Goal: Obtain resource: Obtain resource

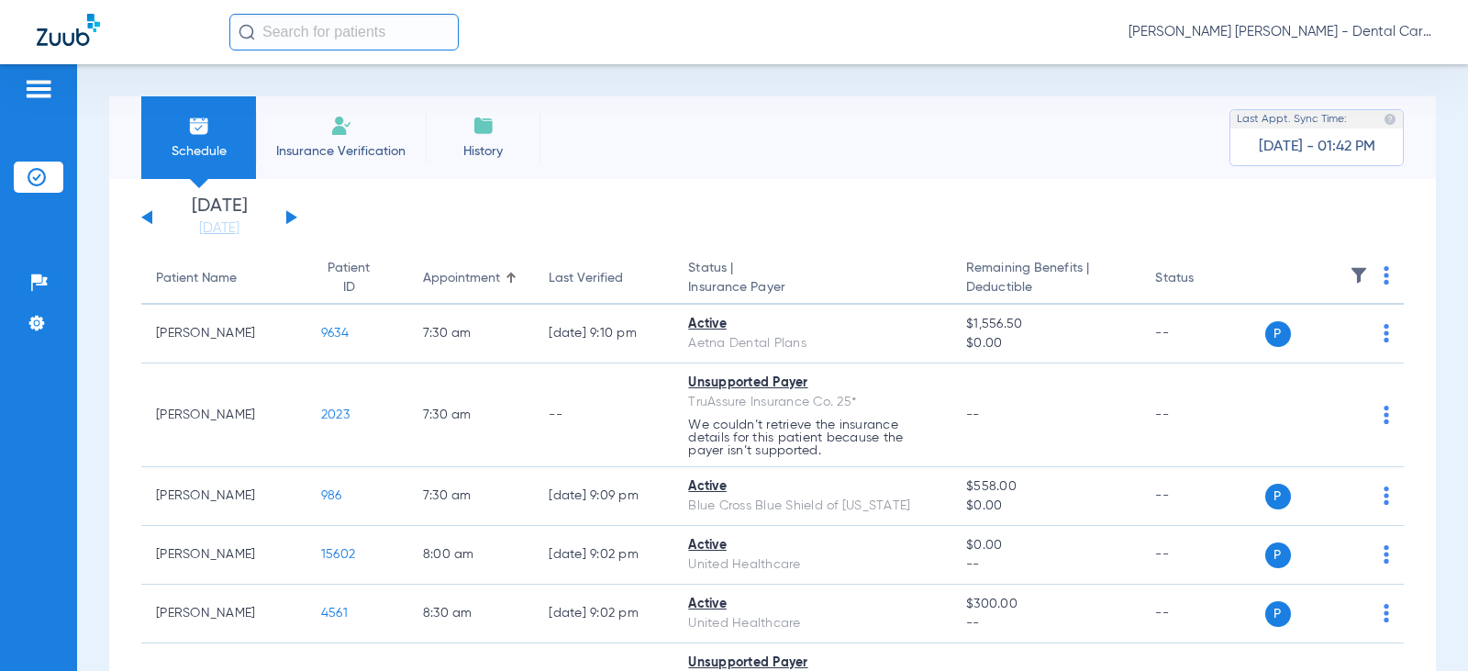
click at [290, 217] on button at bounding box center [291, 217] width 11 height 14
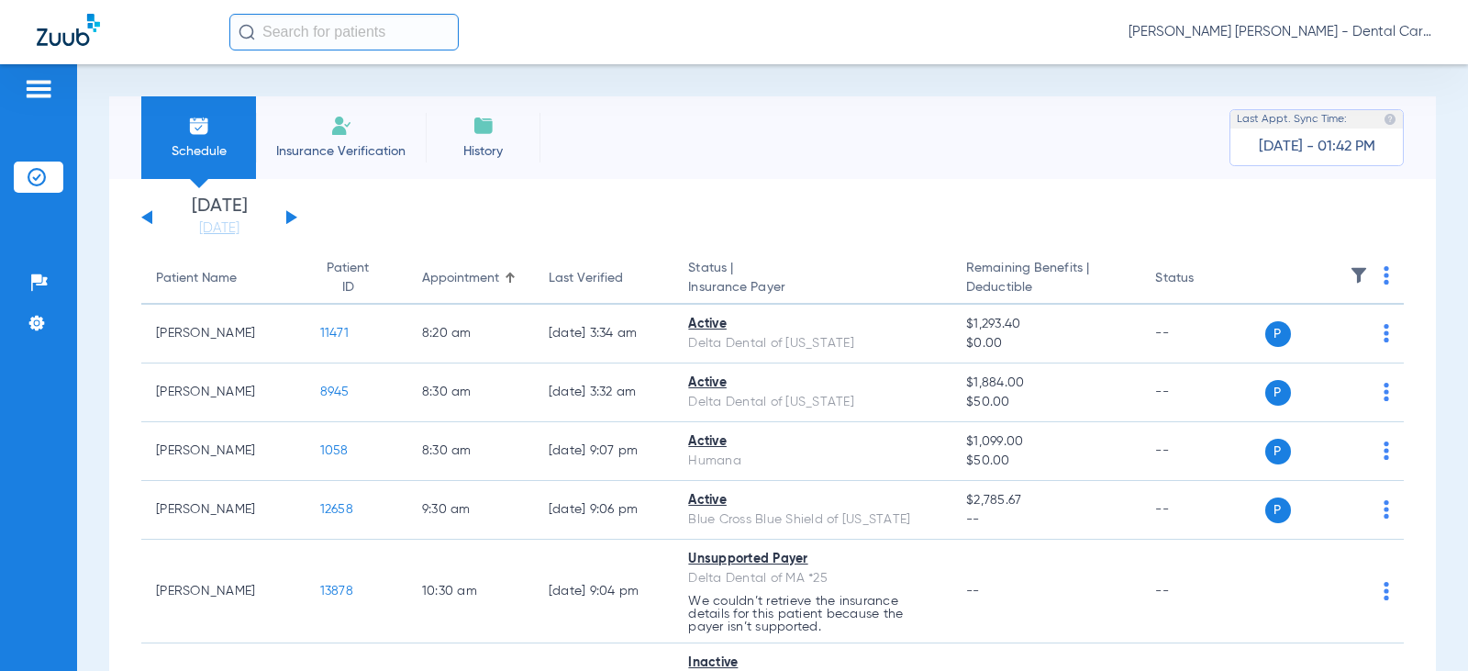
click at [290, 219] on button at bounding box center [291, 217] width 11 height 14
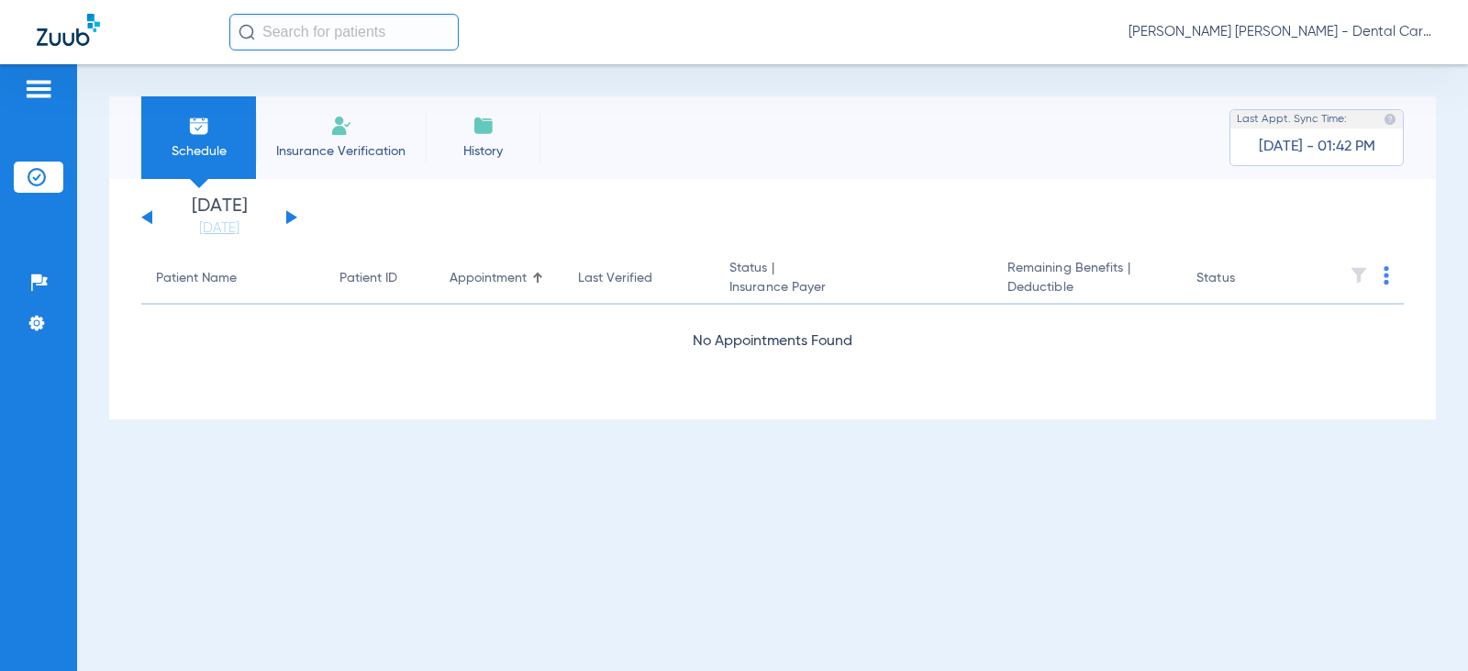
click at [290, 220] on button at bounding box center [291, 217] width 11 height 14
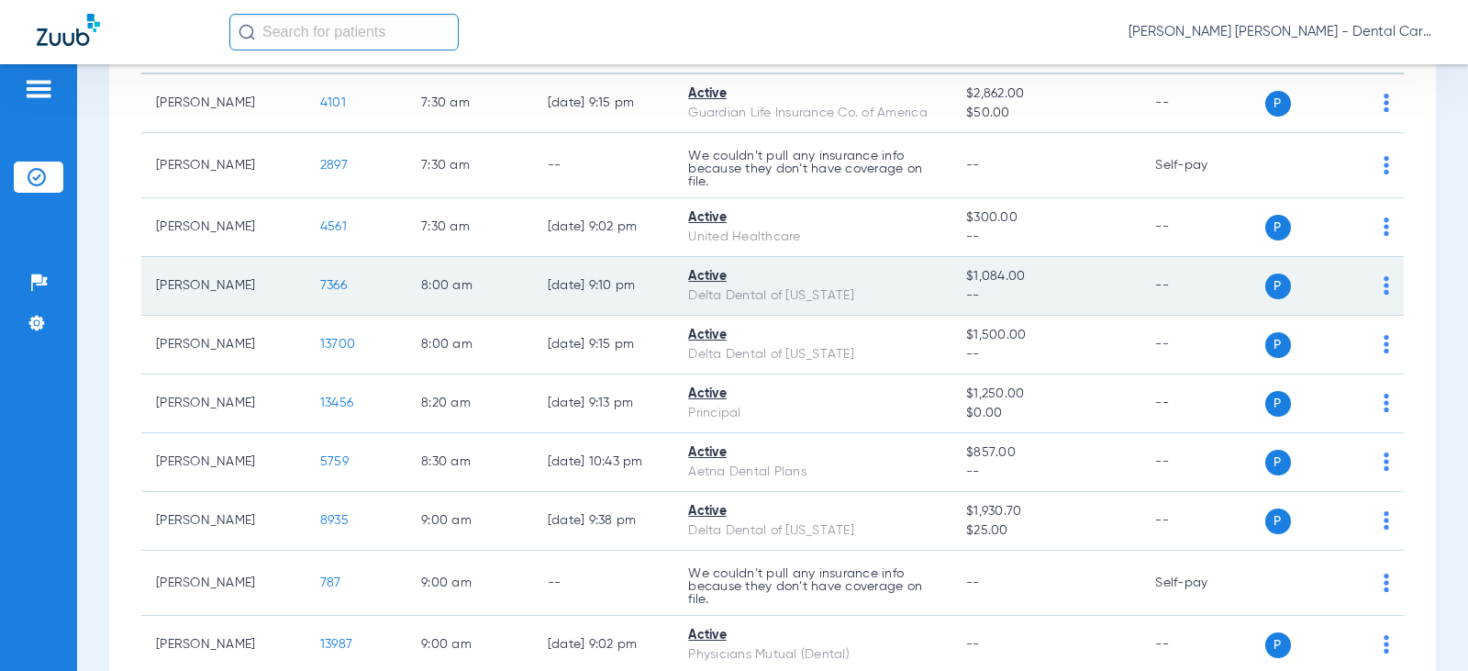
scroll to position [367, 0]
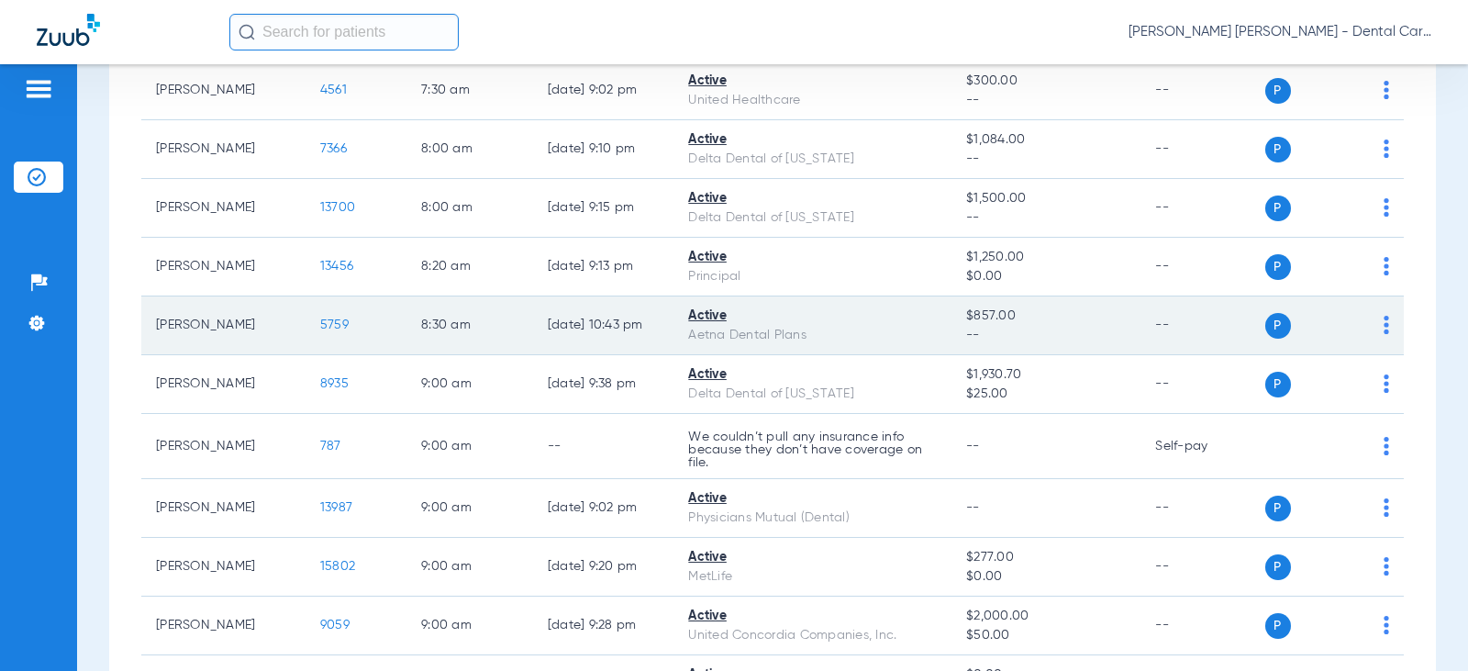
click at [320, 325] on span "5759" at bounding box center [334, 324] width 28 height 13
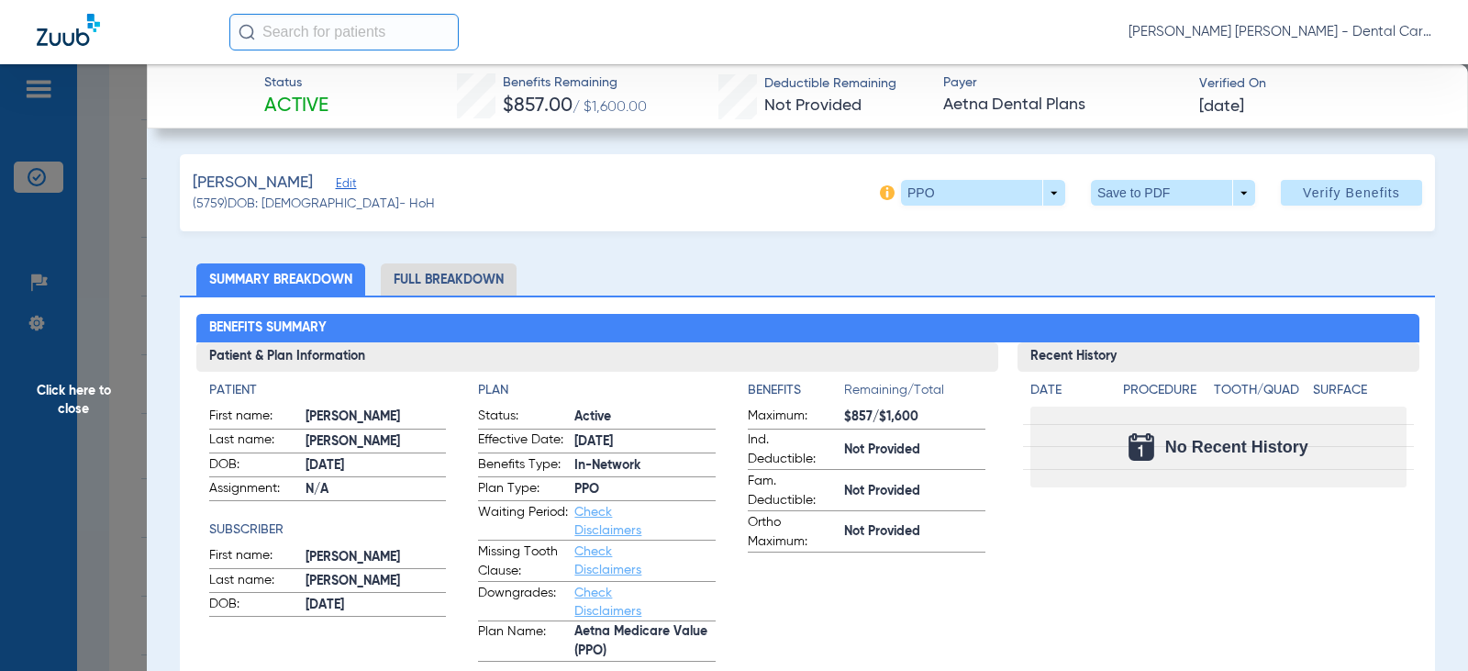
click at [461, 272] on li "Full Breakdown" at bounding box center [449, 279] width 136 height 32
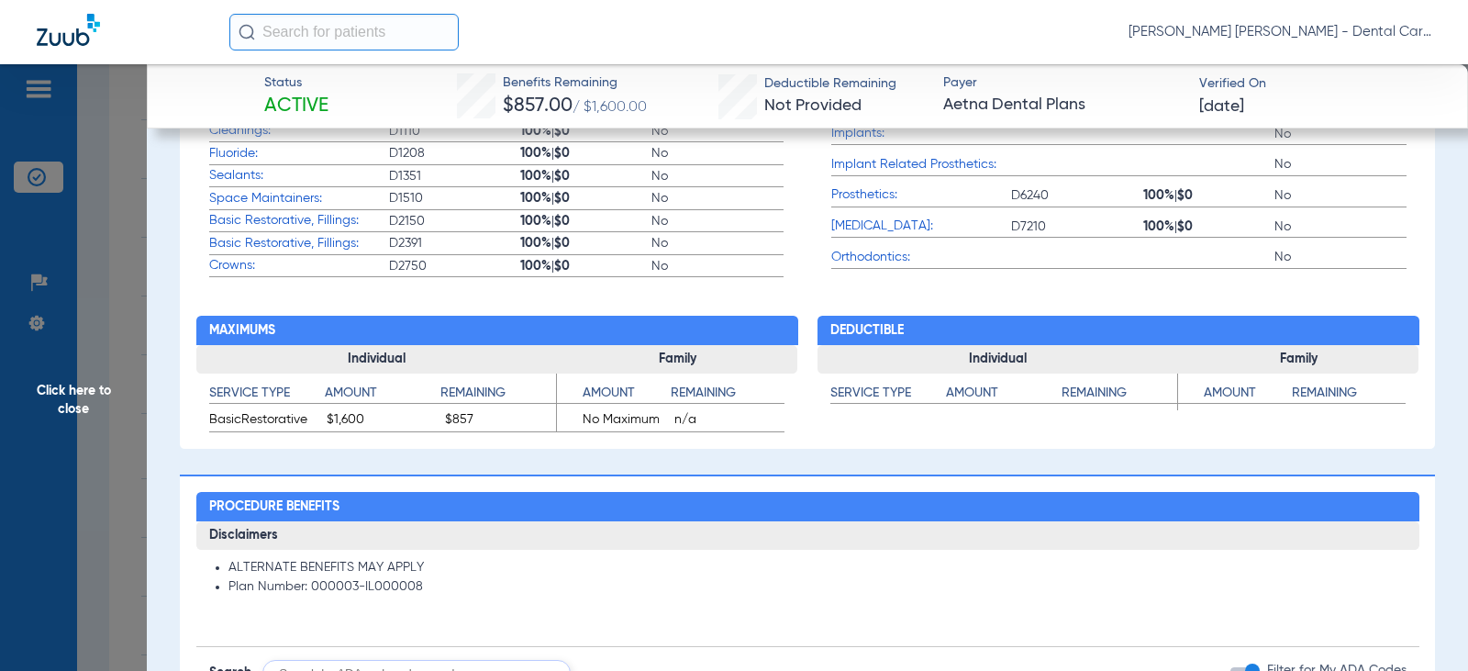
scroll to position [0, 0]
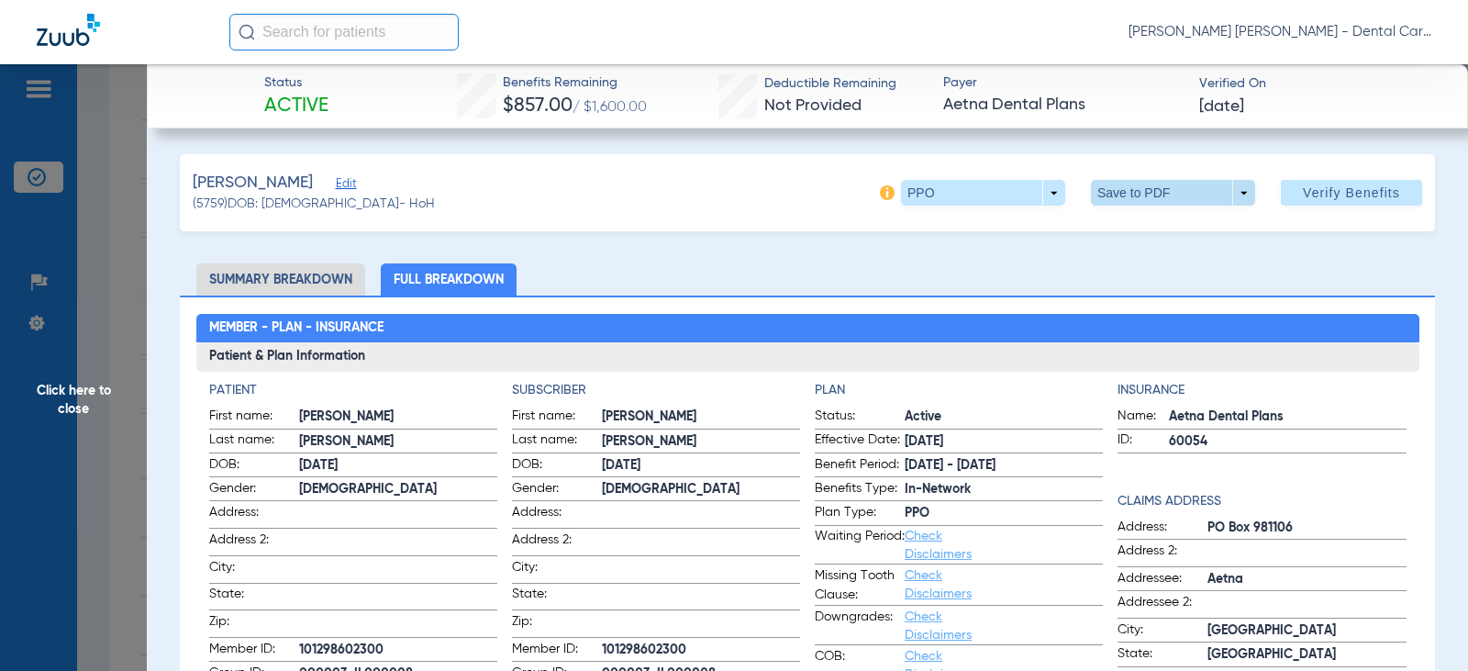
click at [1236, 187] on span at bounding box center [1173, 193] width 164 height 26
click at [1133, 225] on span "Save to PDF" at bounding box center [1165, 229] width 72 height 13
click at [83, 394] on span "Click here to close" at bounding box center [73, 399] width 147 height 671
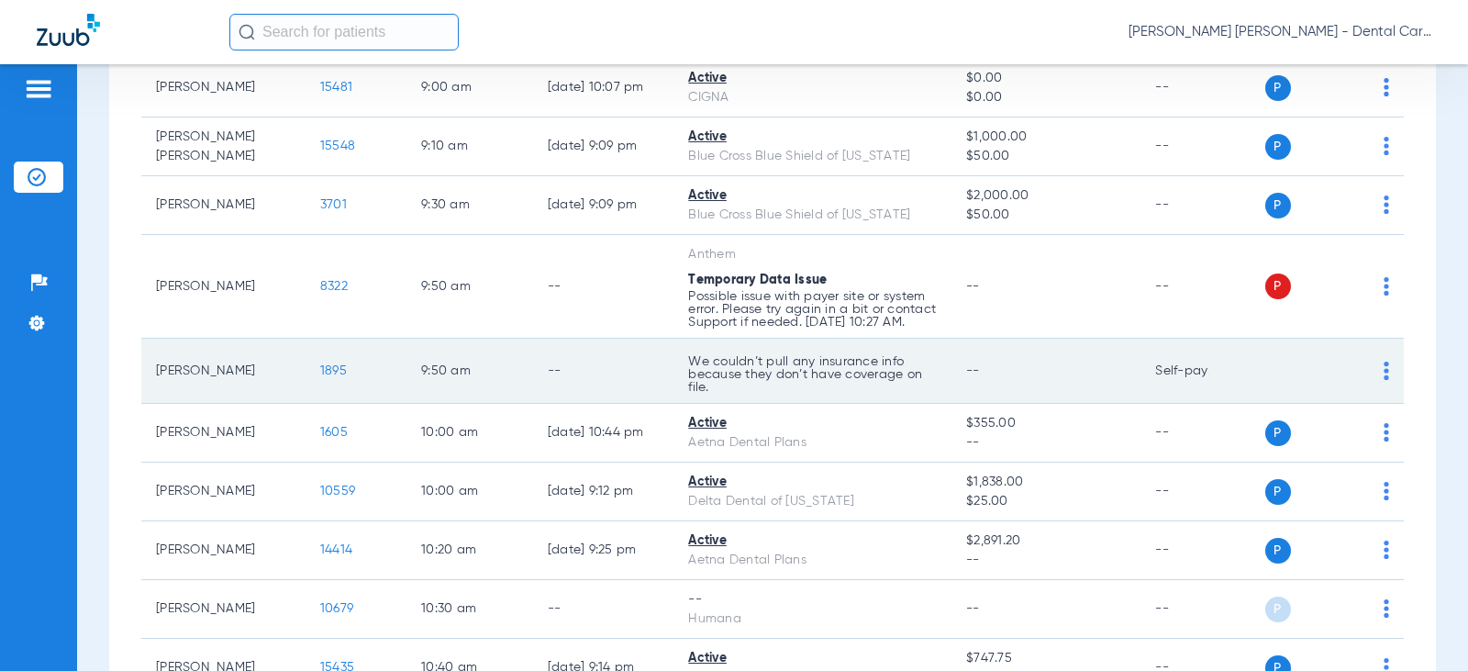
scroll to position [1009, 0]
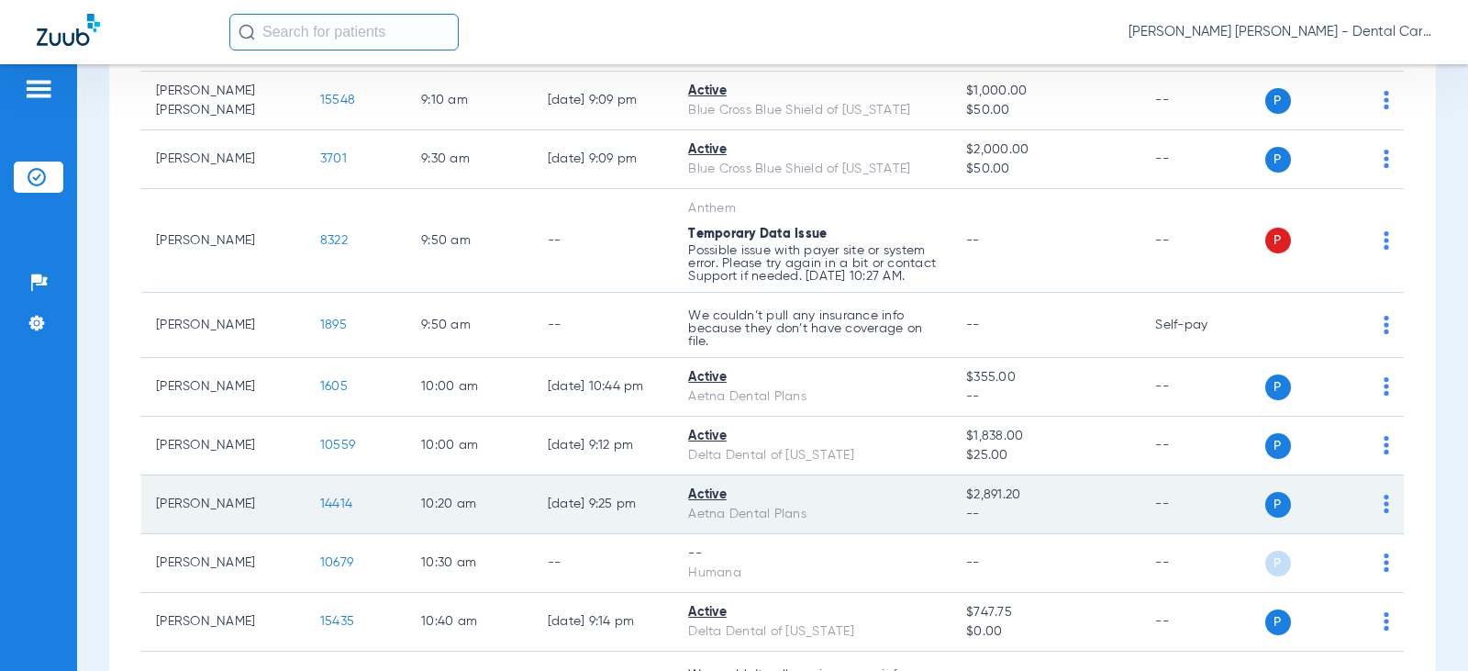
click at [320, 510] on span "14414" at bounding box center [336, 503] width 32 height 13
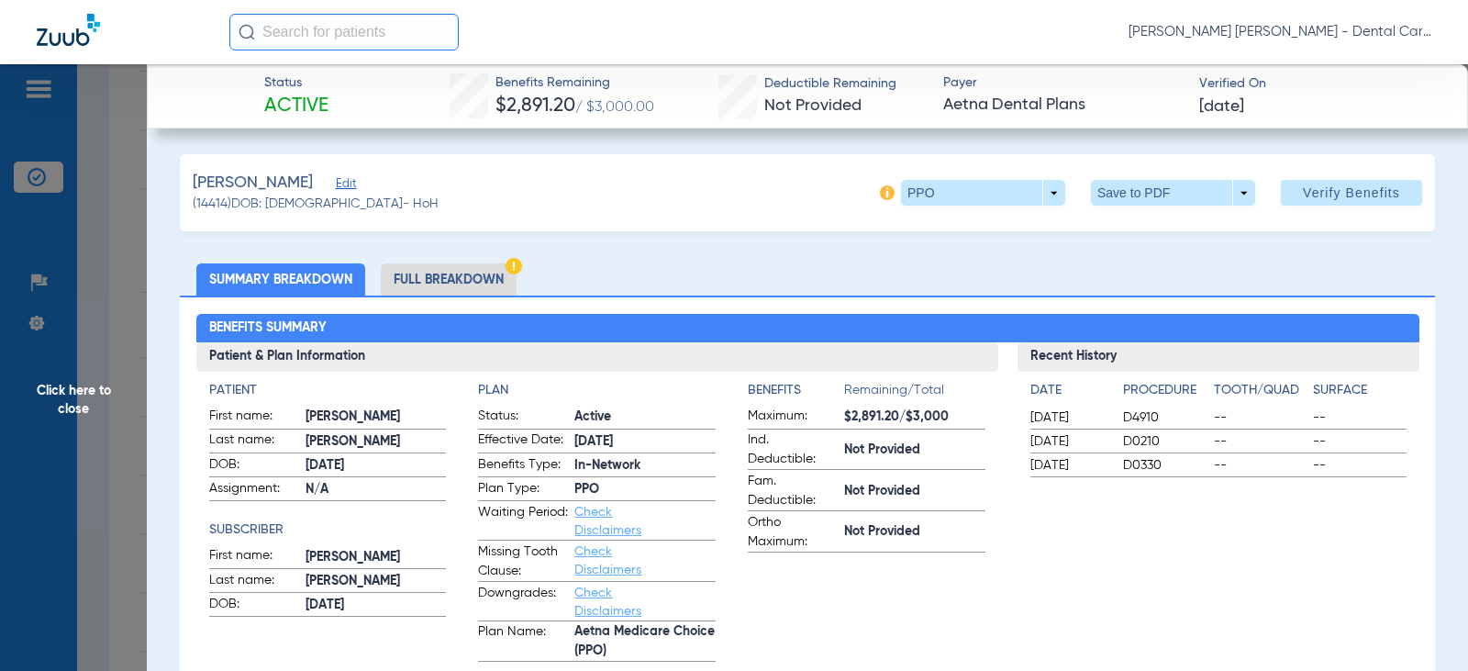
click at [476, 270] on li "Full Breakdown" at bounding box center [449, 279] width 136 height 32
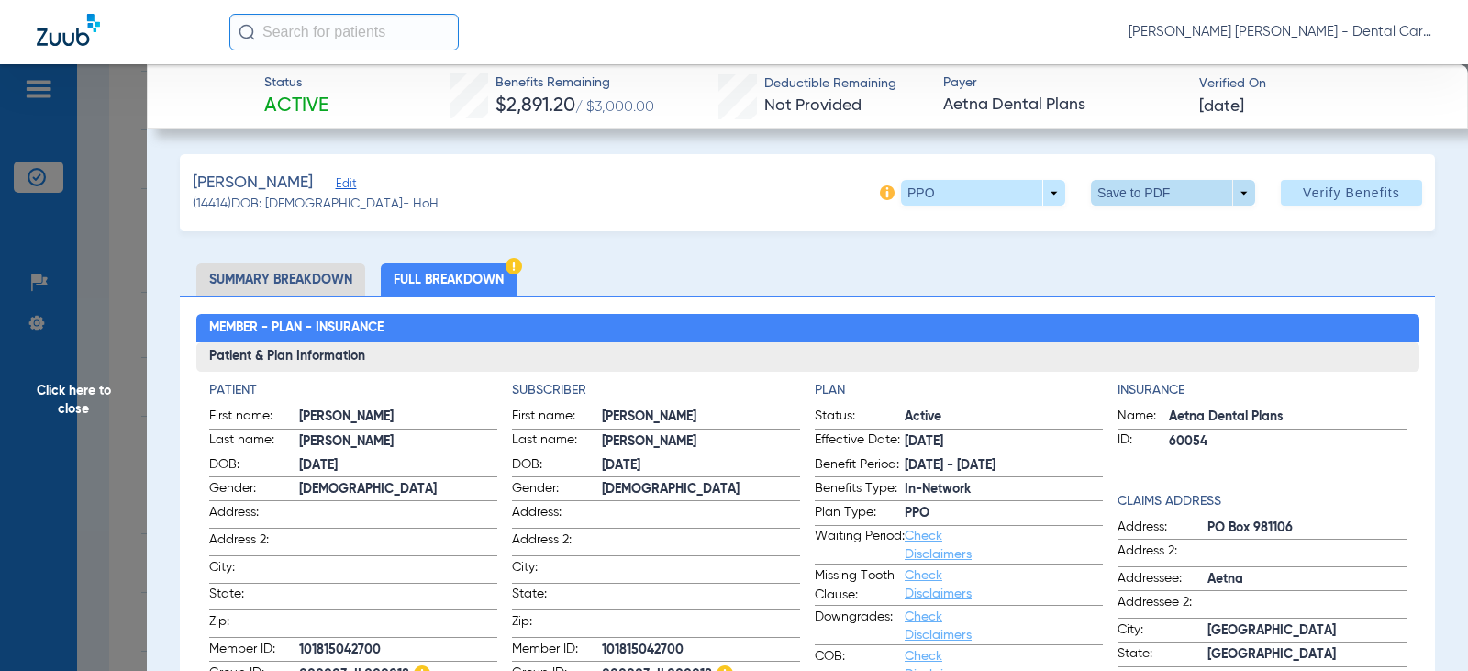
click at [1193, 195] on span at bounding box center [1173, 193] width 164 height 26
click at [1177, 223] on span "Save to PDF" at bounding box center [1165, 229] width 72 height 13
click at [66, 396] on span "Click here to close" at bounding box center [73, 399] width 147 height 671
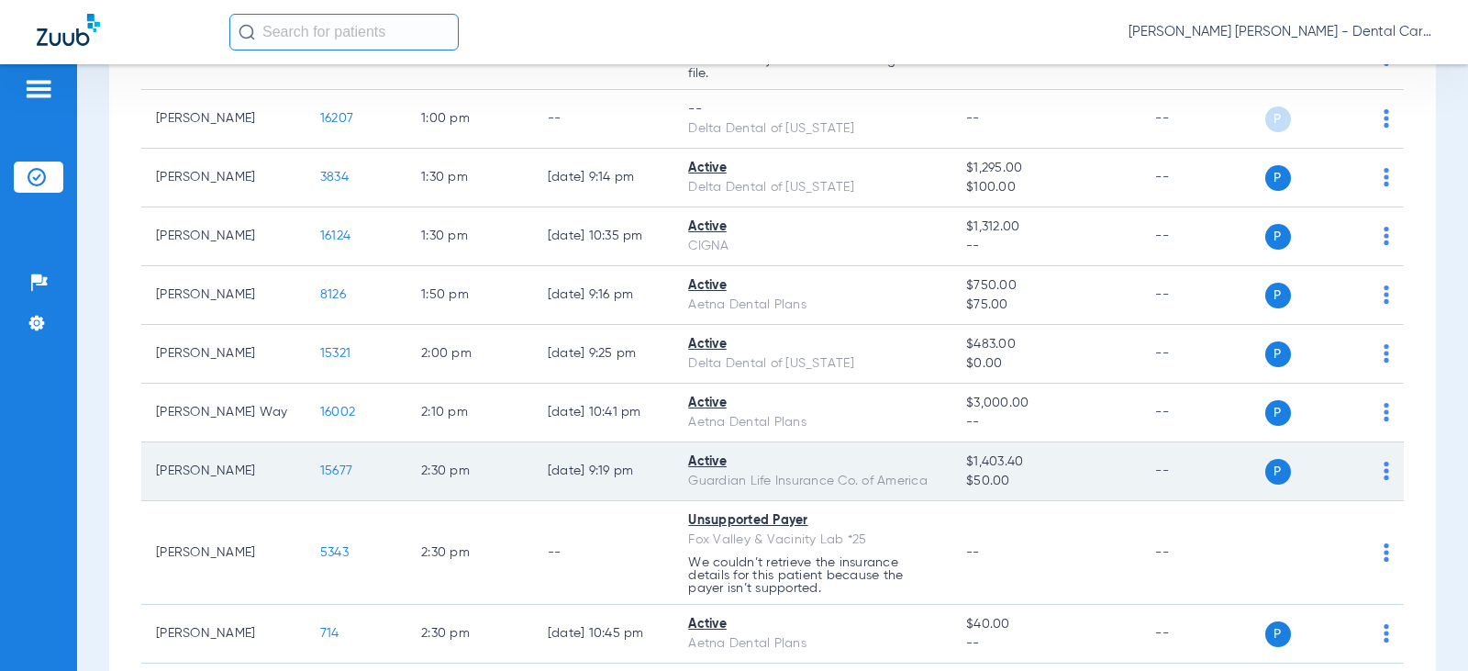
scroll to position [2569, 0]
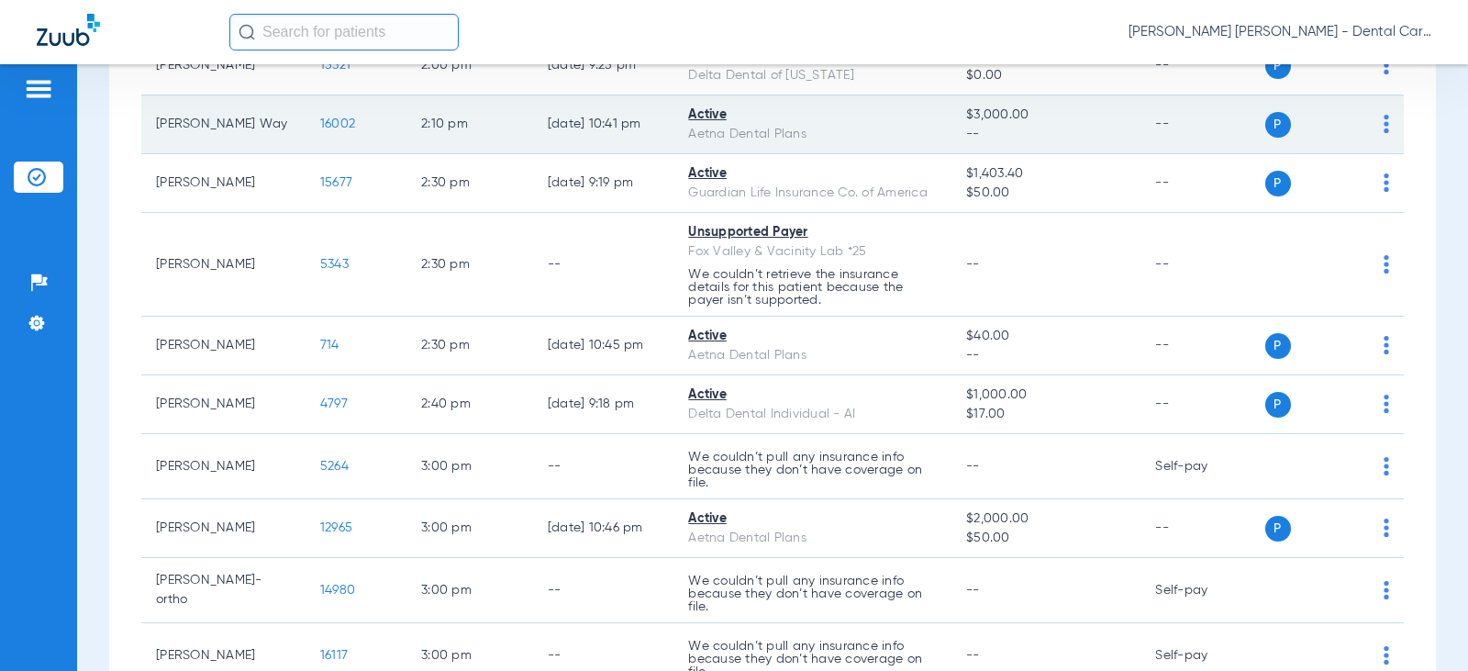
click at [324, 130] on span "16002" at bounding box center [337, 123] width 35 height 13
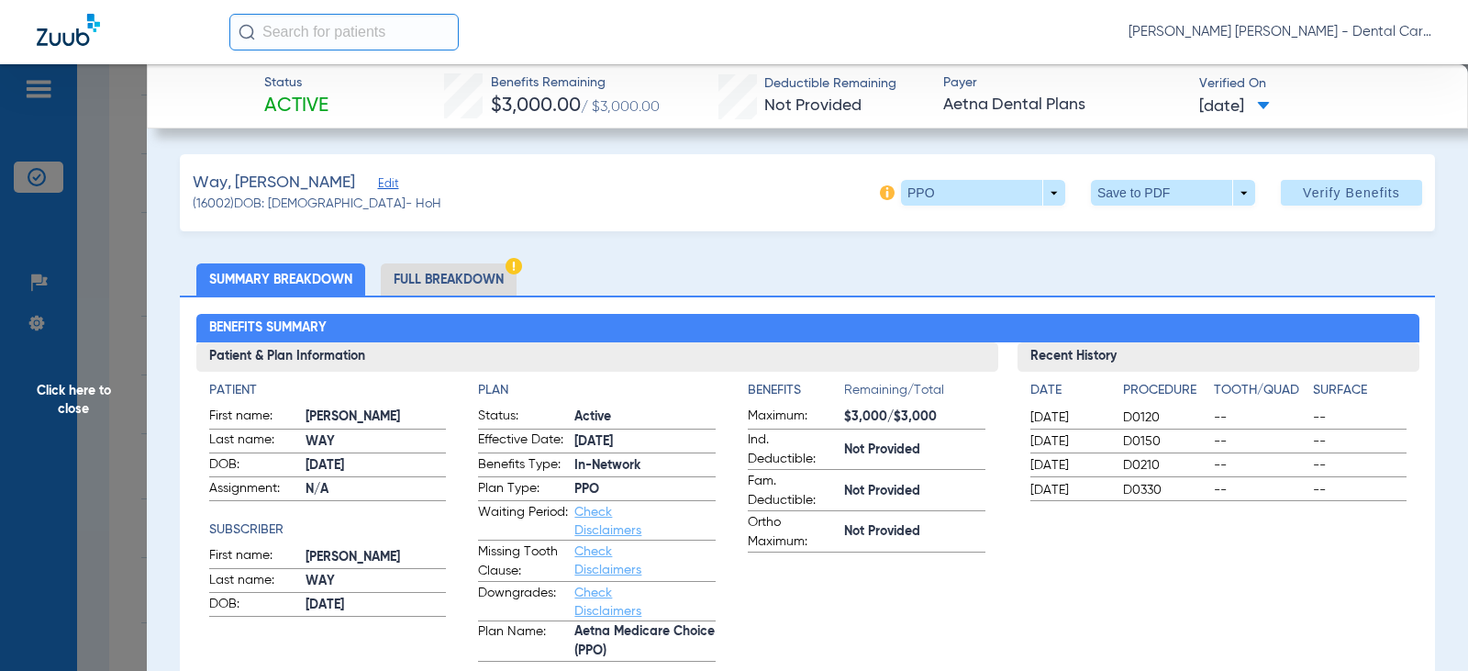
click at [498, 277] on li "Full Breakdown" at bounding box center [449, 279] width 136 height 32
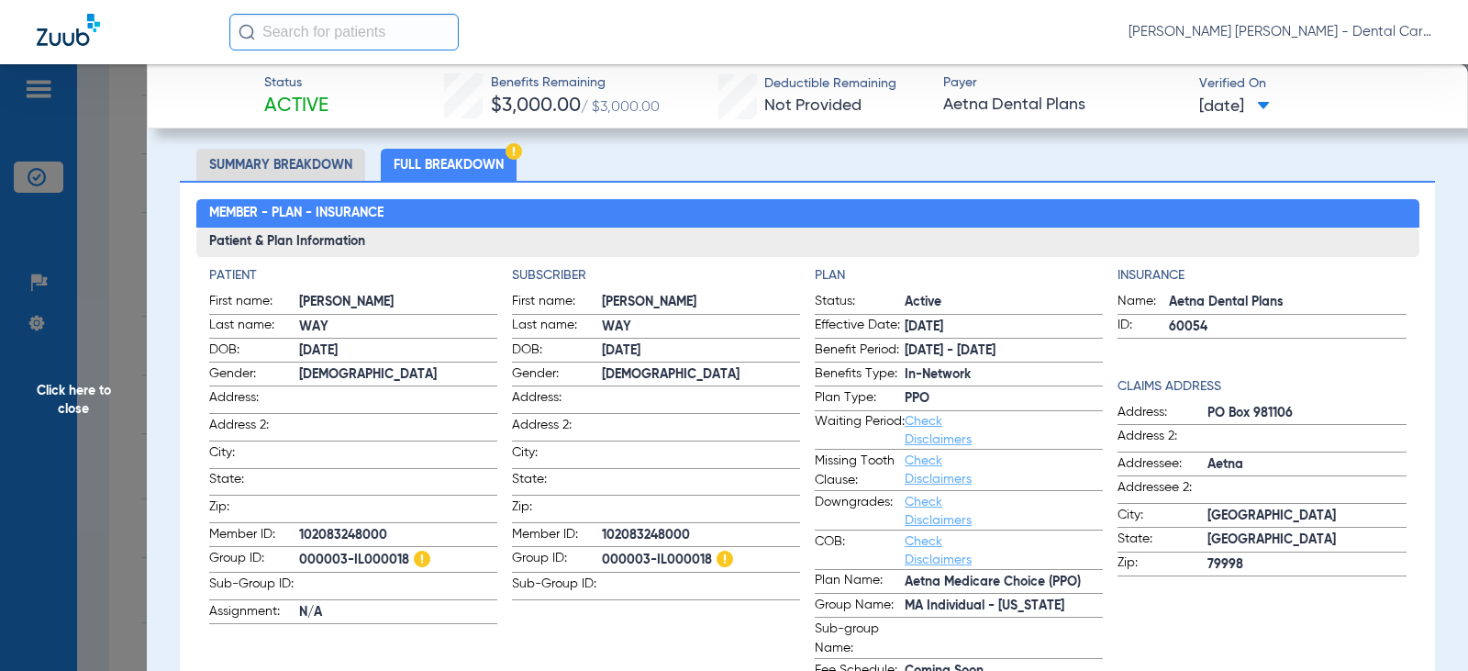
scroll to position [0, 0]
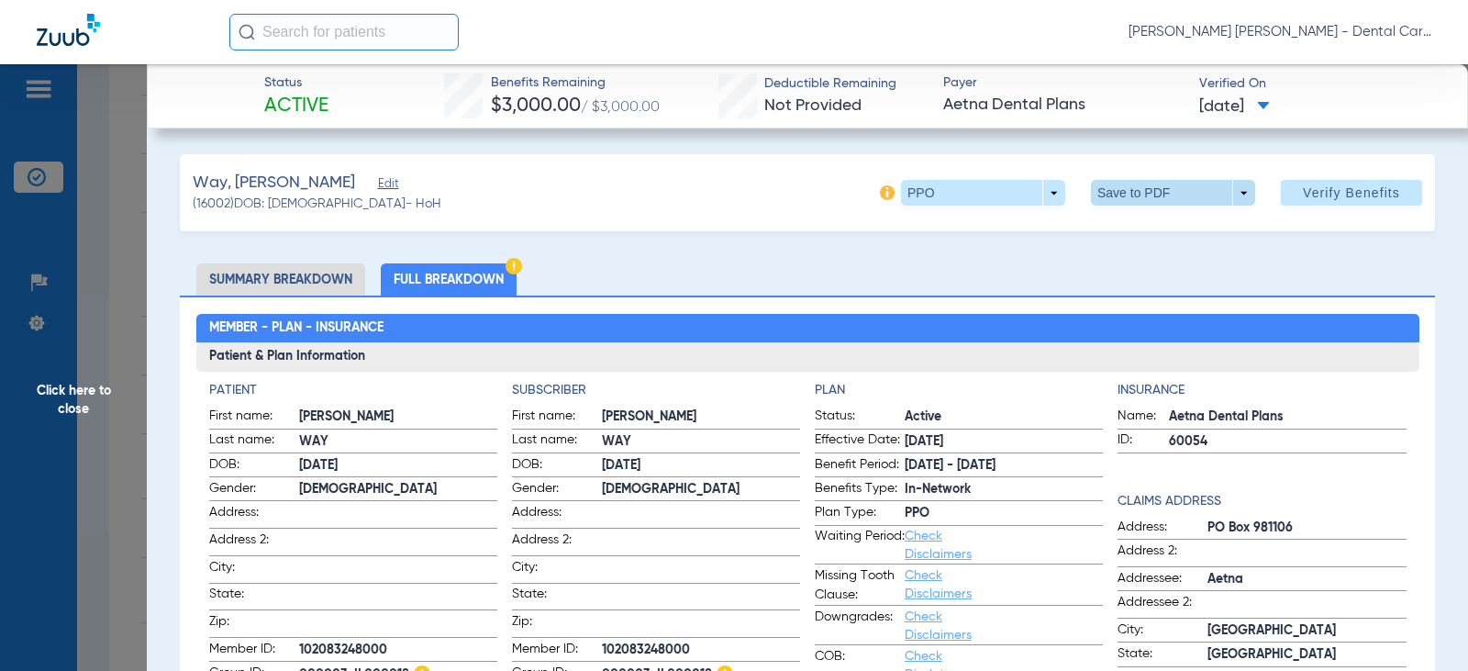
click at [1194, 183] on span at bounding box center [1173, 193] width 164 height 26
click at [1161, 228] on span "Save to PDF" at bounding box center [1165, 229] width 72 height 13
click at [464, 271] on li "Full Breakdown" at bounding box center [449, 279] width 136 height 32
click at [477, 267] on li "Full Breakdown" at bounding box center [449, 279] width 136 height 32
click at [480, 269] on li "Full Breakdown" at bounding box center [449, 279] width 136 height 32
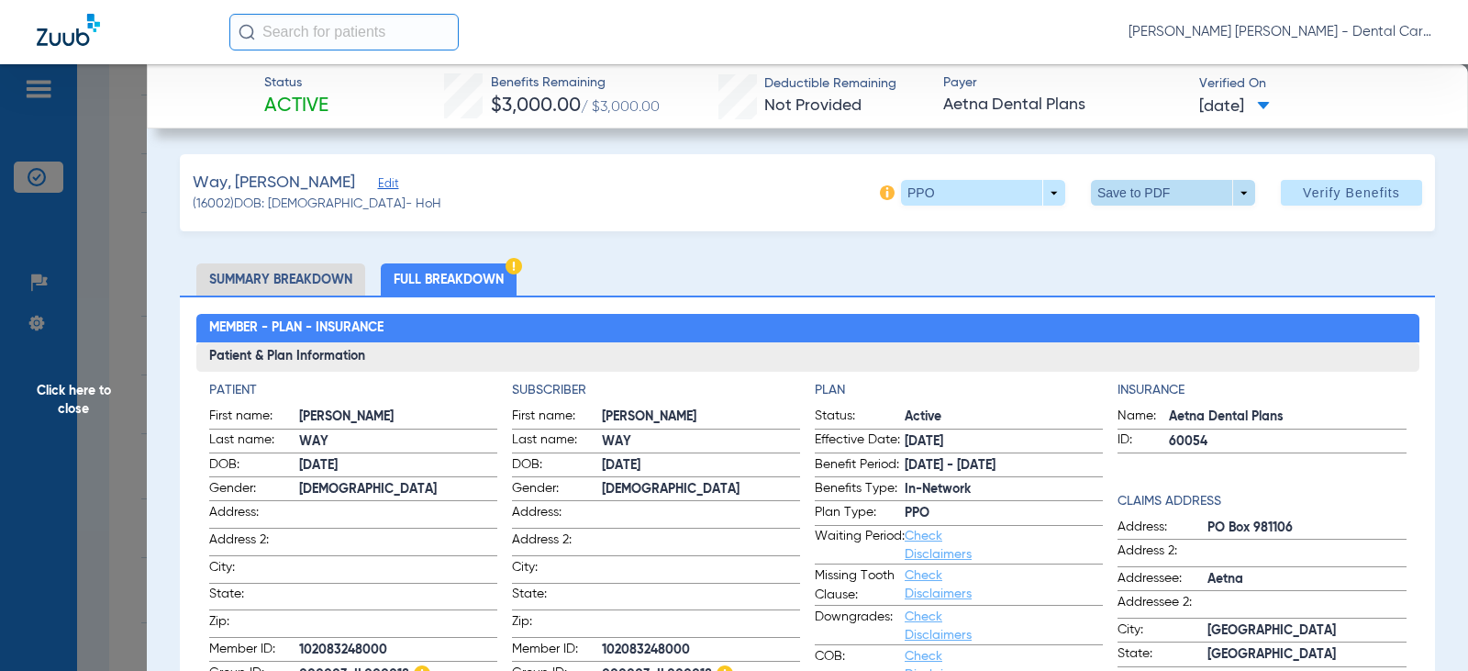
click at [1230, 188] on span at bounding box center [1173, 193] width 164 height 26
click at [1166, 231] on span "Save to PDF" at bounding box center [1165, 229] width 72 height 13
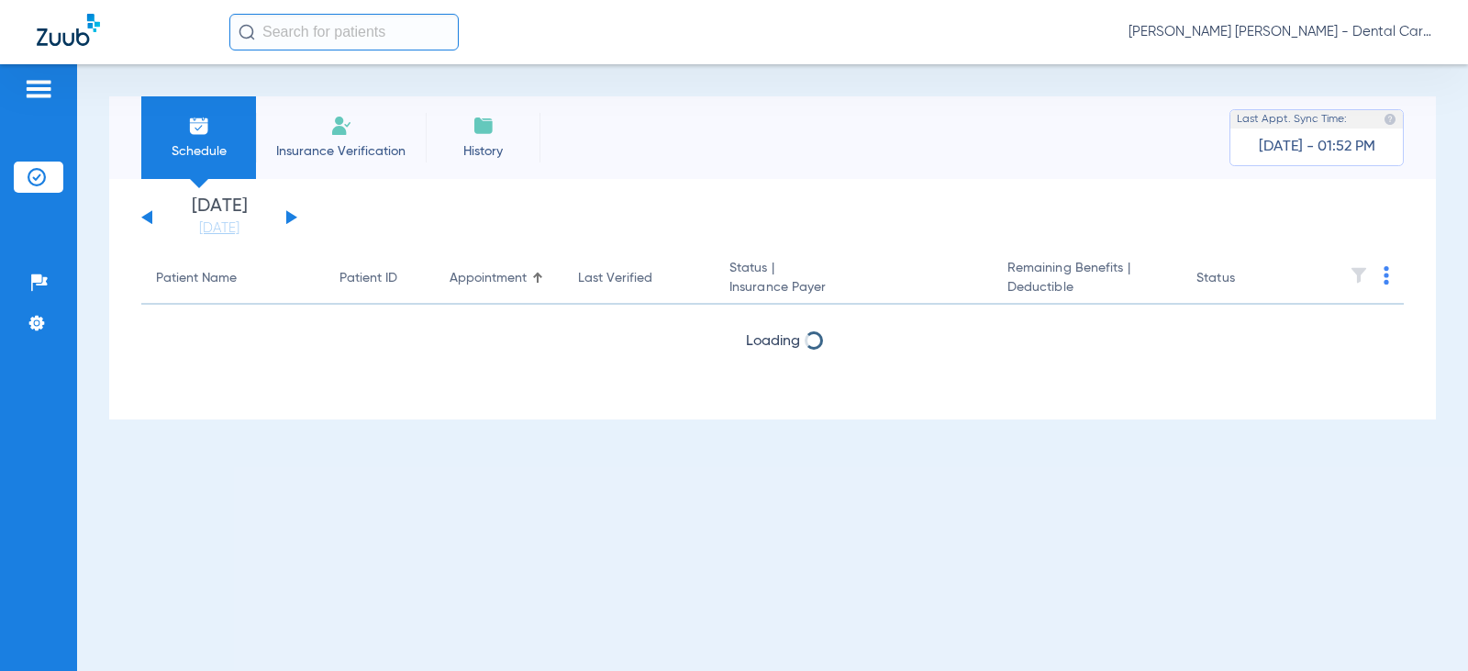
click at [288, 215] on button at bounding box center [291, 217] width 11 height 14
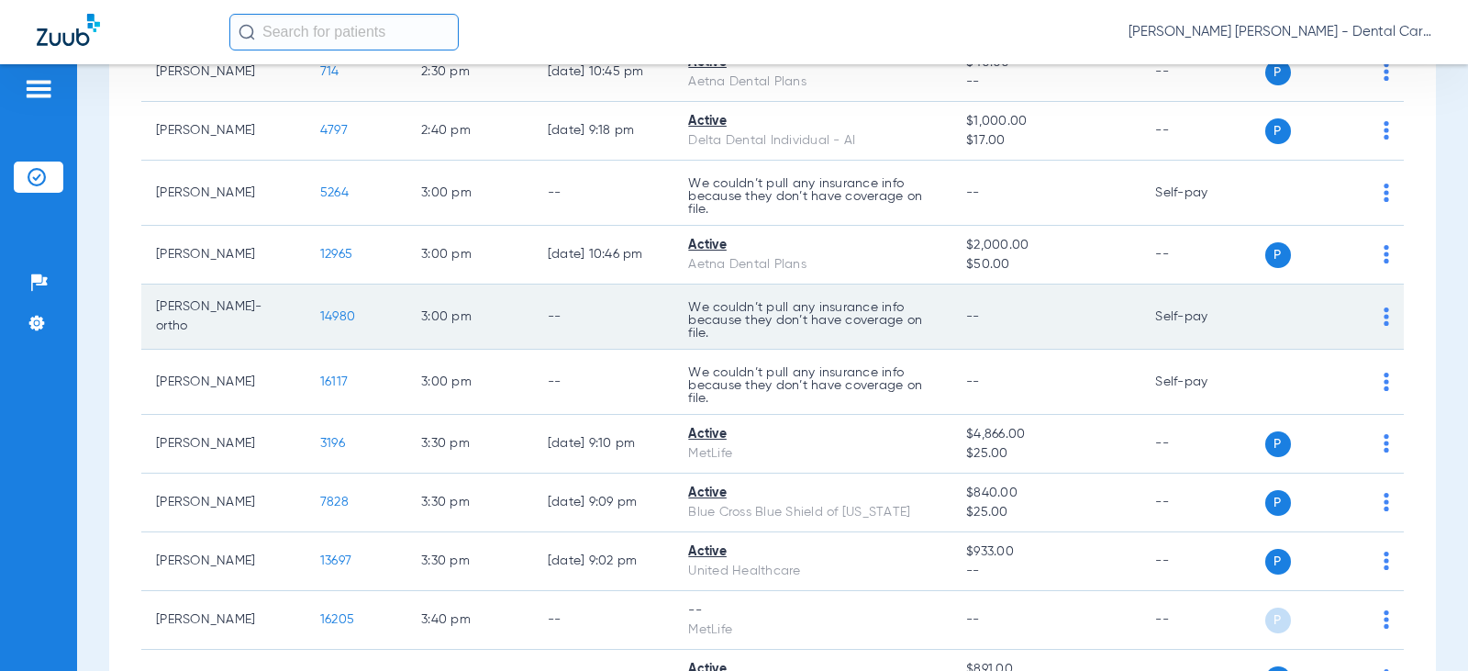
scroll to position [2844, 0]
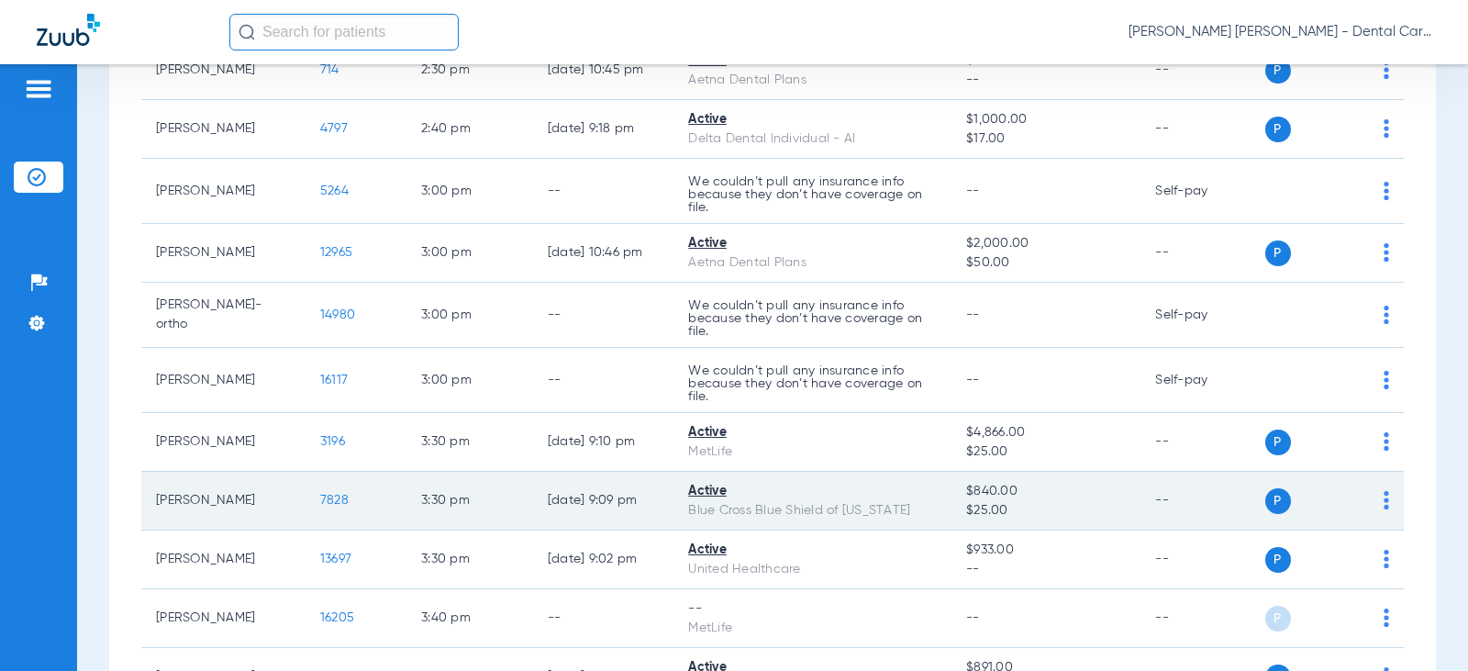
click at [320, 506] on span "7828" at bounding box center [334, 500] width 28 height 13
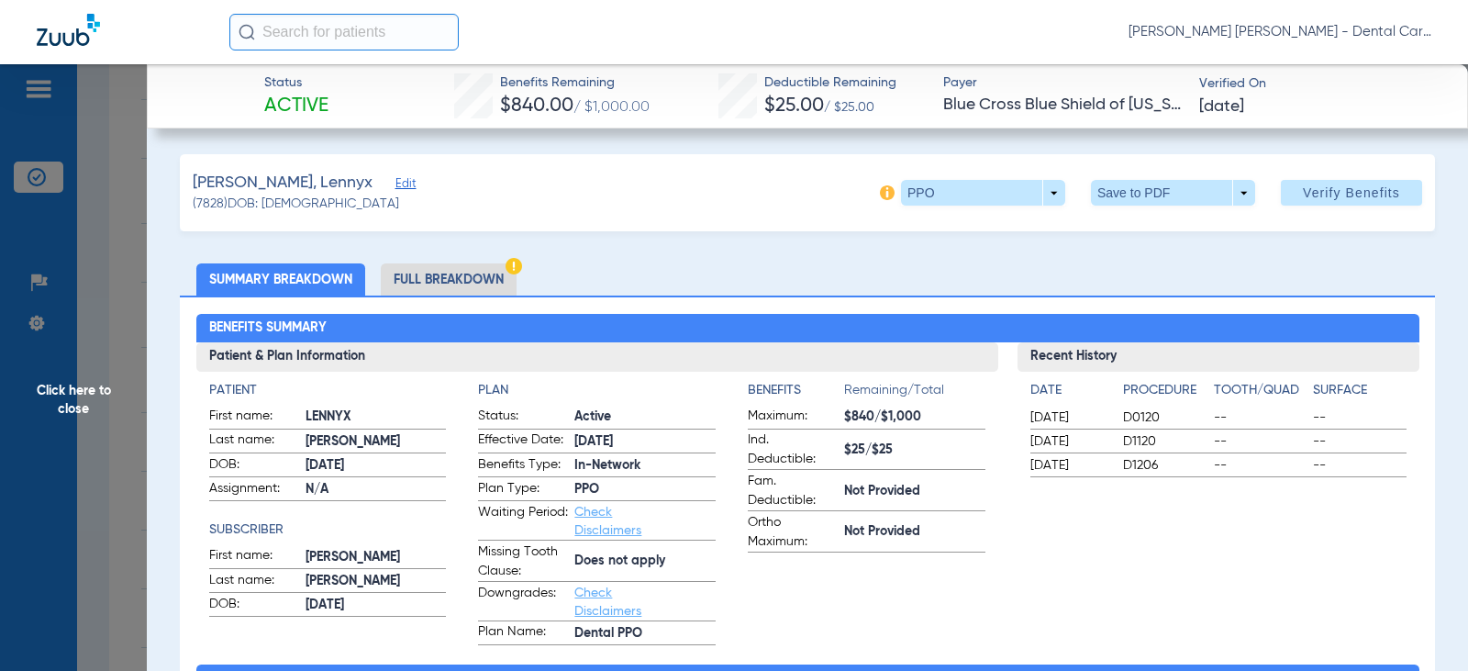
click at [455, 274] on li "Full Breakdown" at bounding box center [449, 279] width 136 height 32
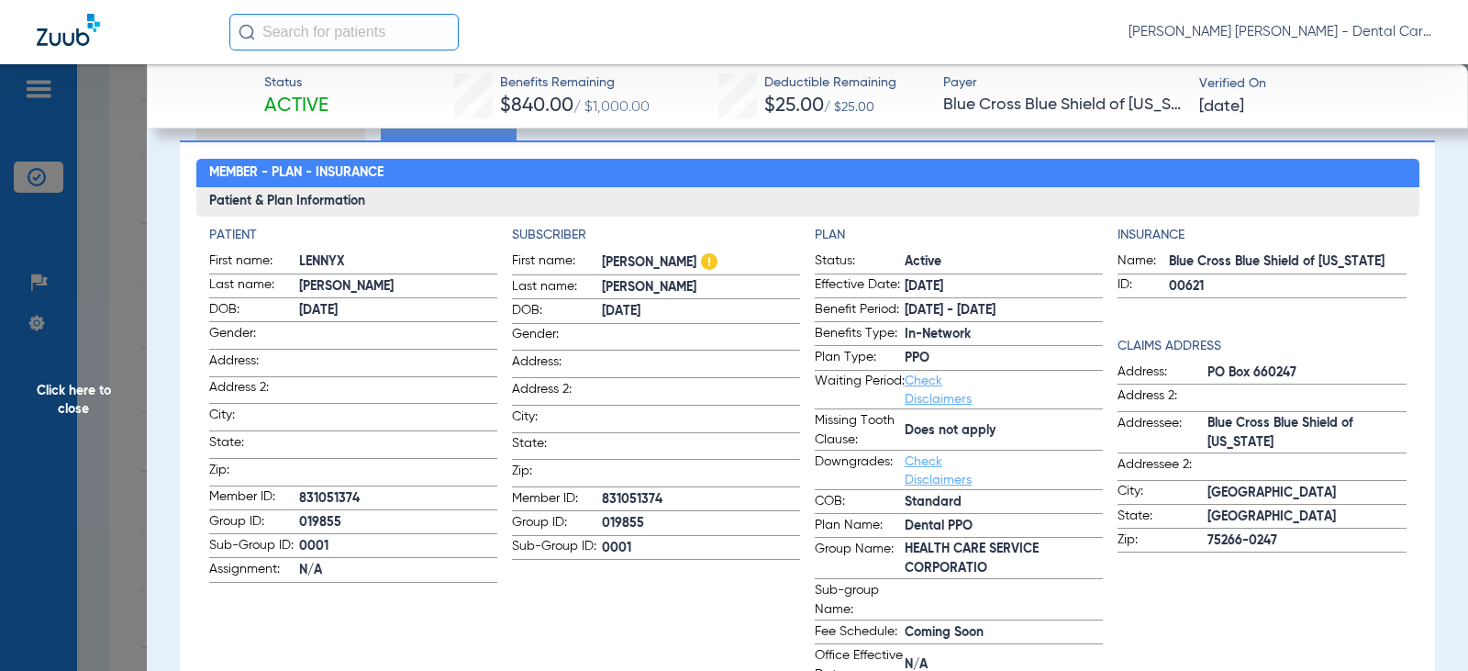
scroll to position [0, 0]
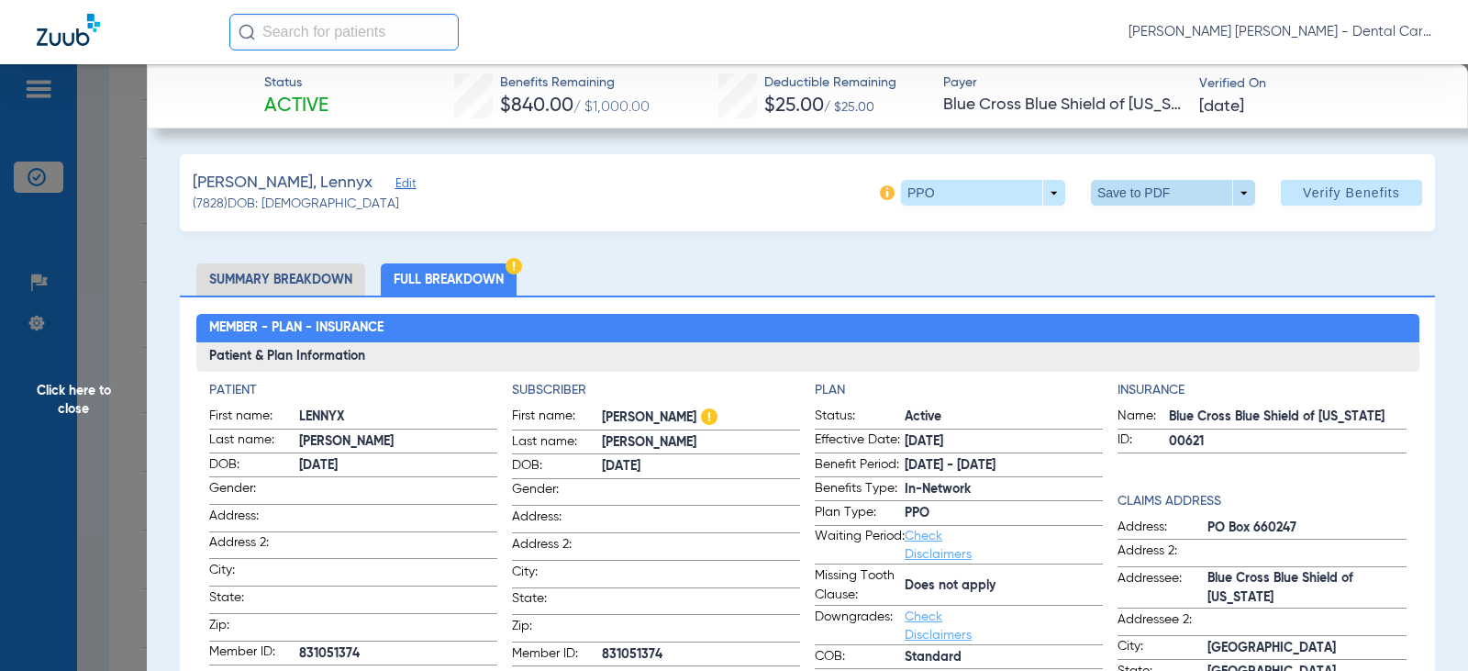
click at [1202, 192] on span at bounding box center [1173, 193] width 164 height 26
click at [1147, 225] on span "Save to PDF" at bounding box center [1165, 229] width 72 height 13
click at [71, 374] on span "Click here to close" at bounding box center [73, 399] width 147 height 671
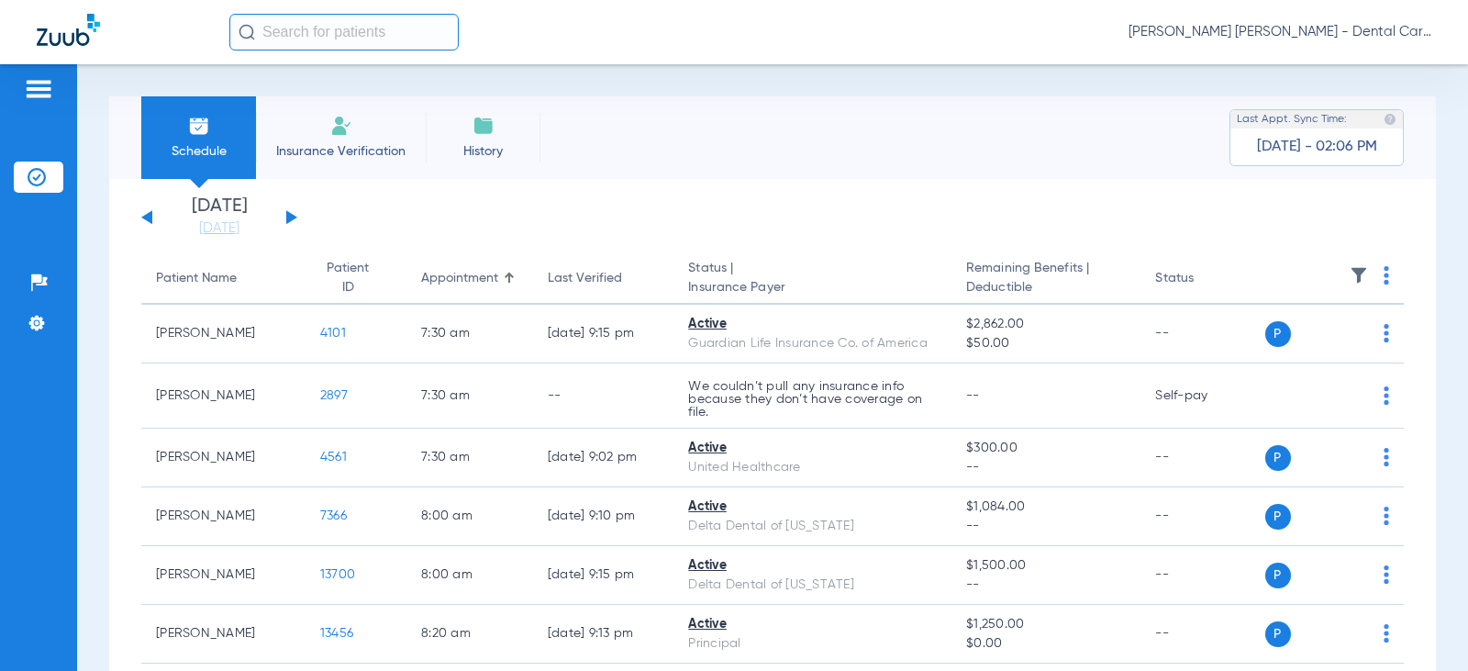
click at [291, 215] on button at bounding box center [291, 217] width 11 height 14
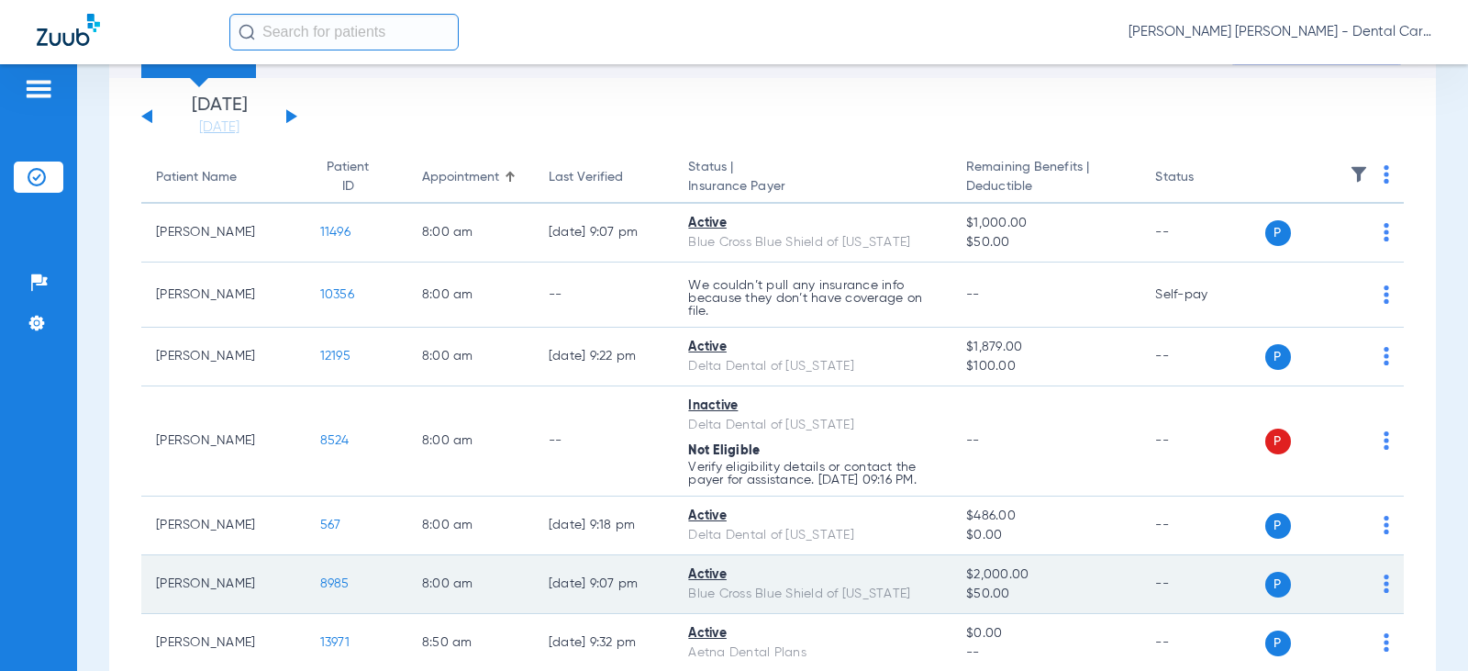
scroll to position [92, 0]
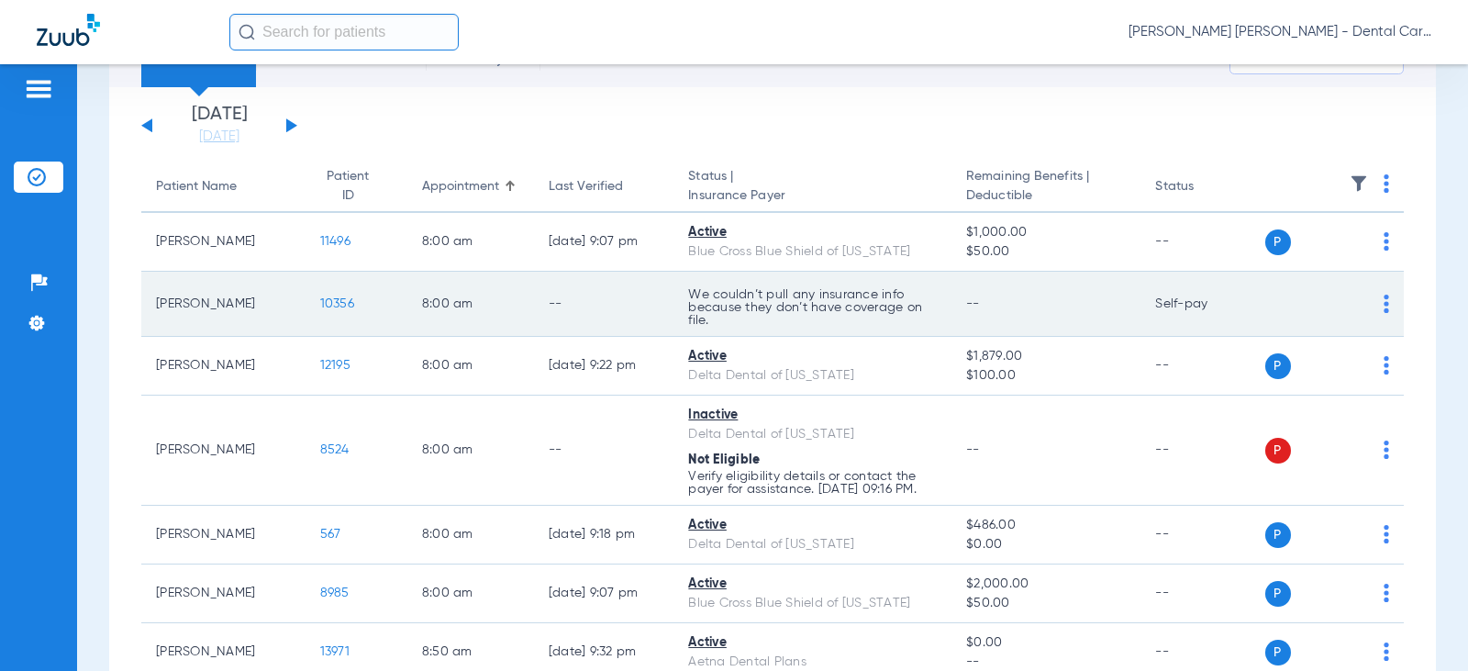
click at [321, 297] on span "10356" at bounding box center [337, 303] width 34 height 13
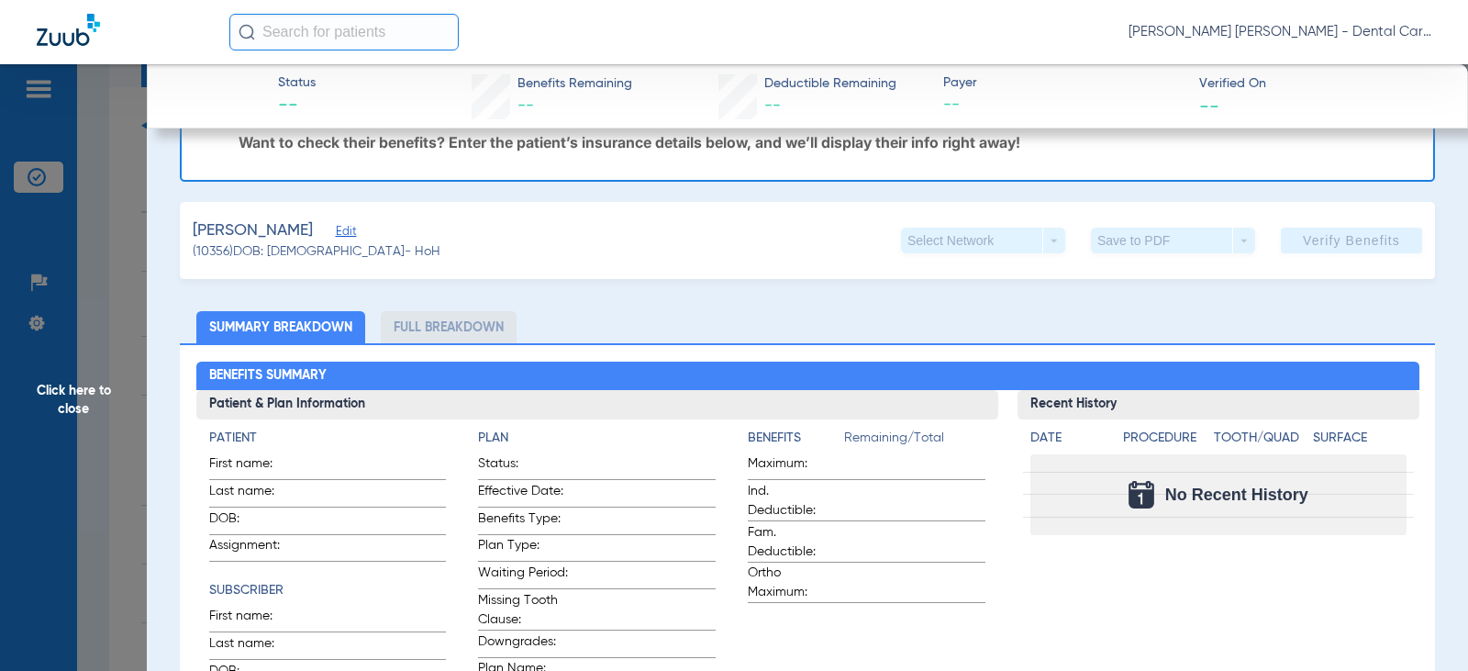
scroll to position [0, 0]
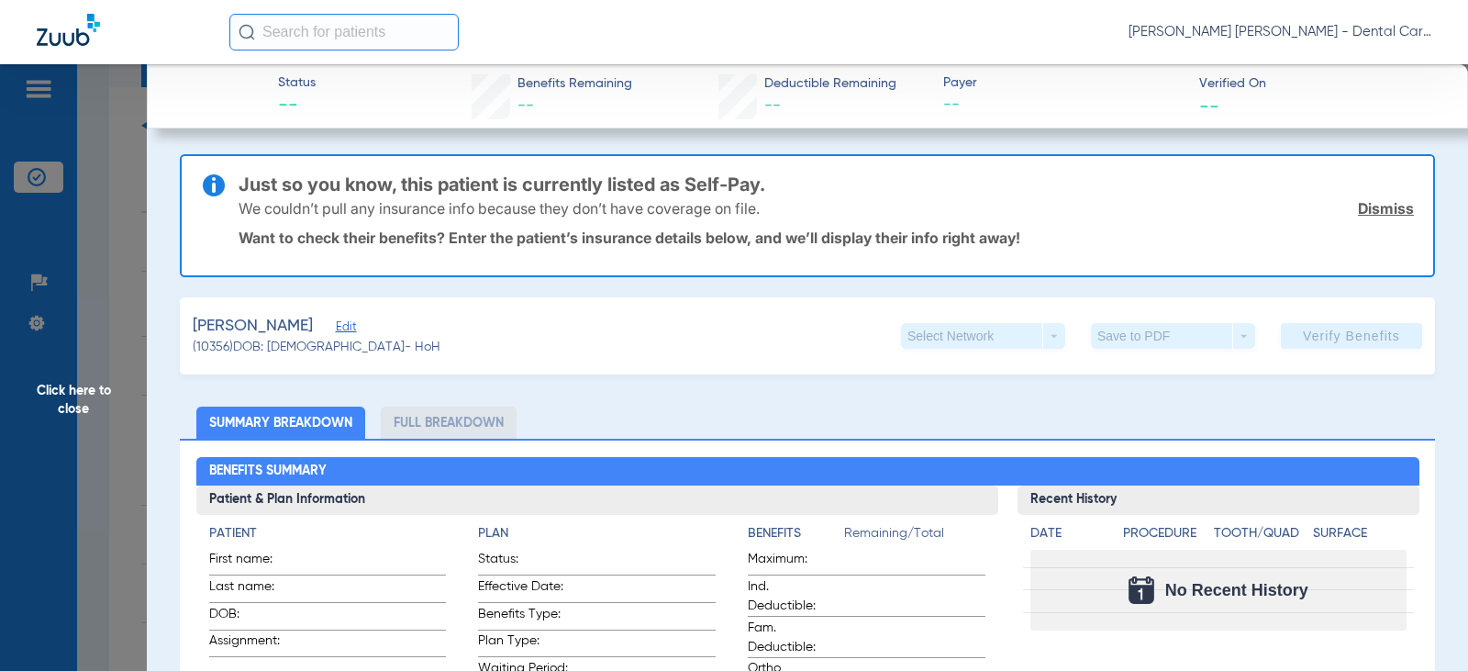
click at [77, 391] on span "Click here to close" at bounding box center [73, 399] width 147 height 671
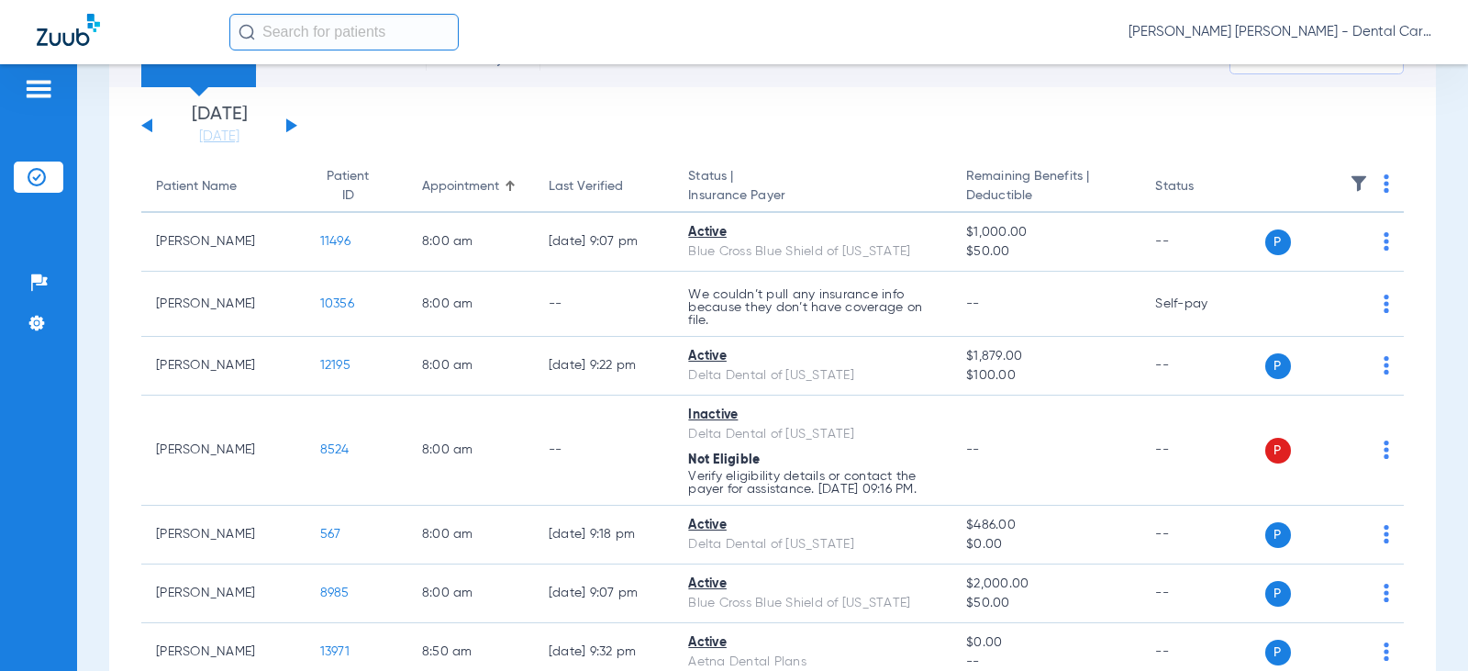
click at [154, 128] on div "[DATE] [DATE] [DATE] [DATE] [DATE] [DATE] [DATE] [DATE] [DATE] [DATE] [DATE] [D…" at bounding box center [219, 125] width 156 height 40
click at [150, 128] on div "[DATE] [DATE] [DATE] [DATE] [DATE] [DATE] [DATE] [DATE] [DATE] [DATE] [DATE] [D…" at bounding box center [219, 125] width 156 height 40
click at [150, 127] on button at bounding box center [146, 125] width 11 height 14
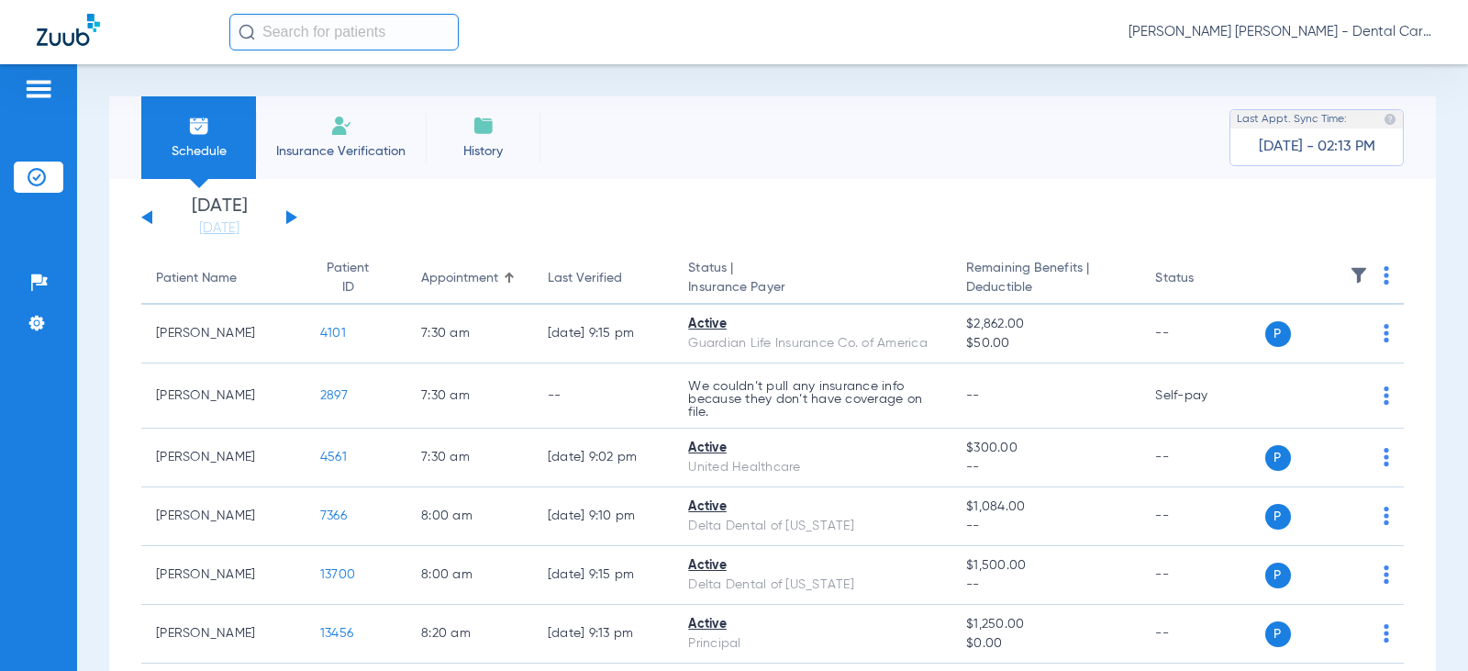
click at [150, 220] on button at bounding box center [146, 217] width 11 height 14
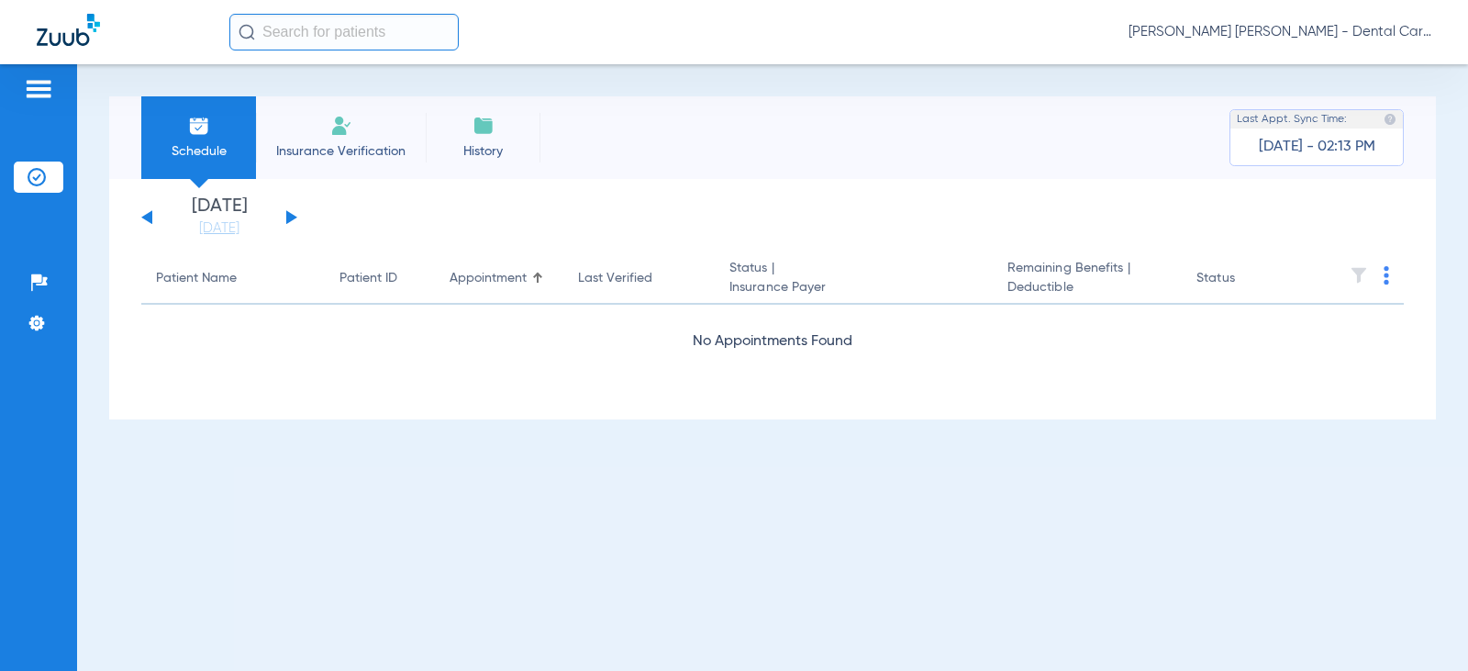
click at [150, 220] on button at bounding box center [146, 217] width 11 height 14
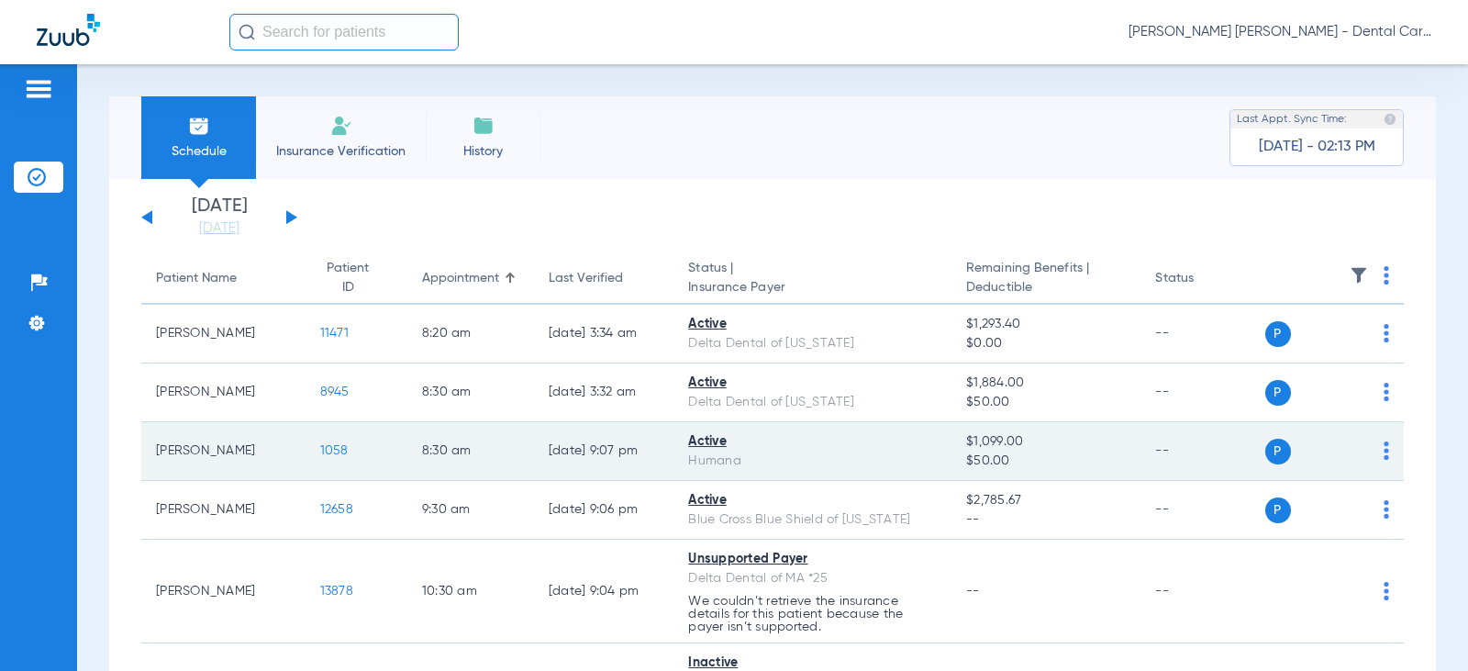
click at [305, 442] on td "1058" at bounding box center [356, 451] width 102 height 59
click at [320, 450] on span "1058" at bounding box center [334, 450] width 28 height 13
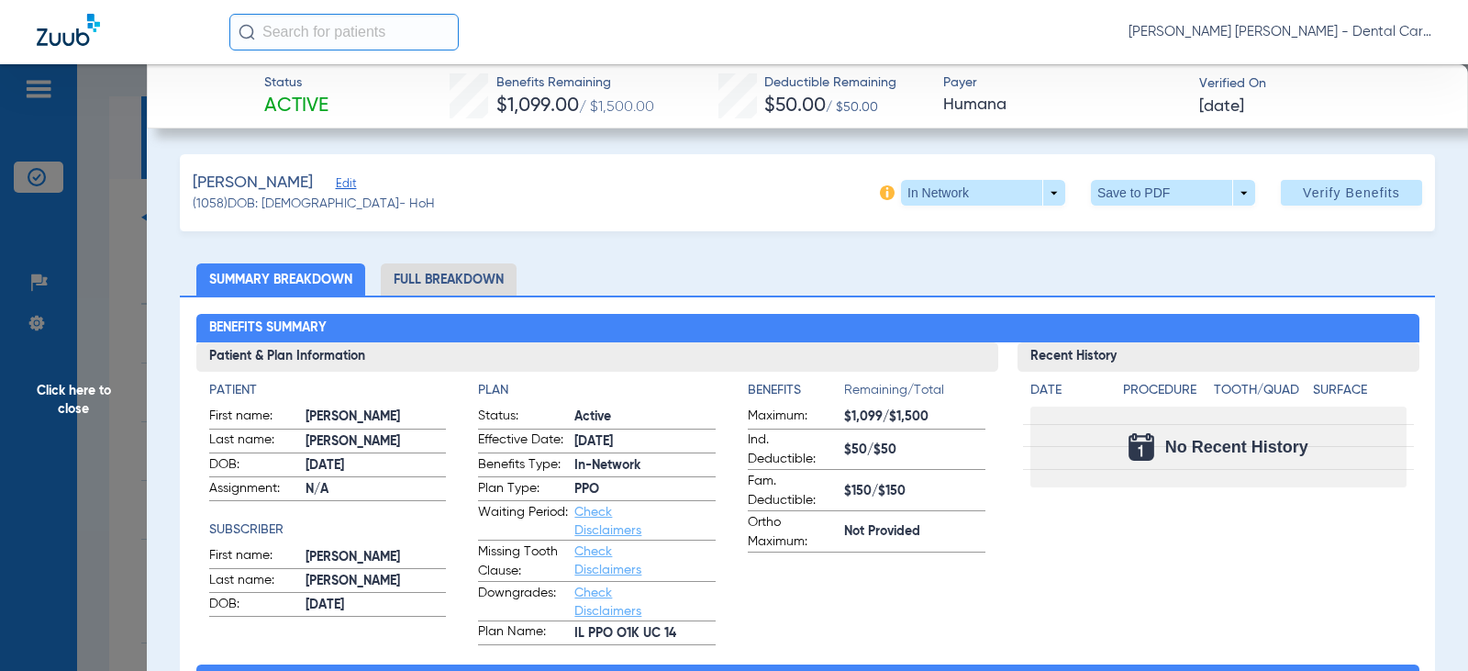
click at [458, 268] on li "Full Breakdown" at bounding box center [449, 279] width 136 height 32
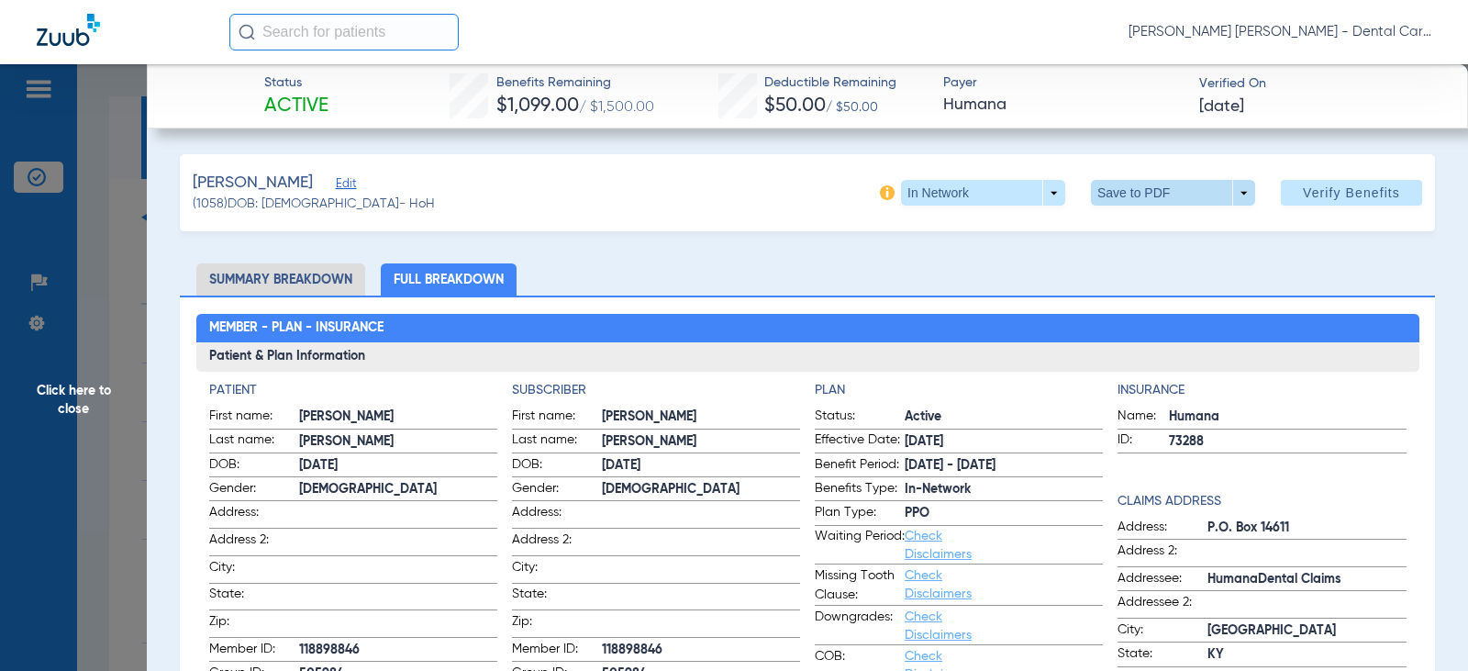
click at [1170, 195] on span at bounding box center [1173, 193] width 44 height 44
click at [1153, 220] on button "insert_drive_file Save to PDF" at bounding box center [1147, 229] width 139 height 37
click at [100, 411] on span "Click here to close" at bounding box center [73, 399] width 147 height 671
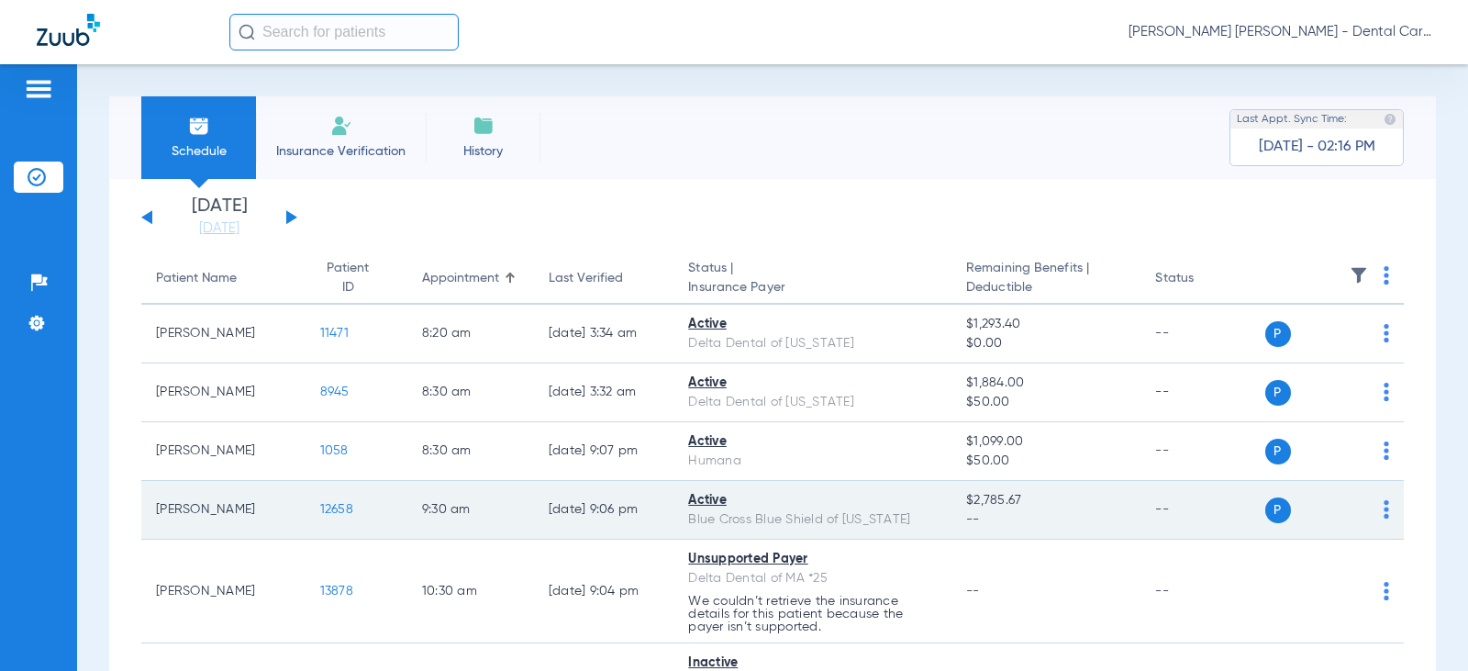
click at [320, 503] on span "12658" at bounding box center [336, 509] width 33 height 13
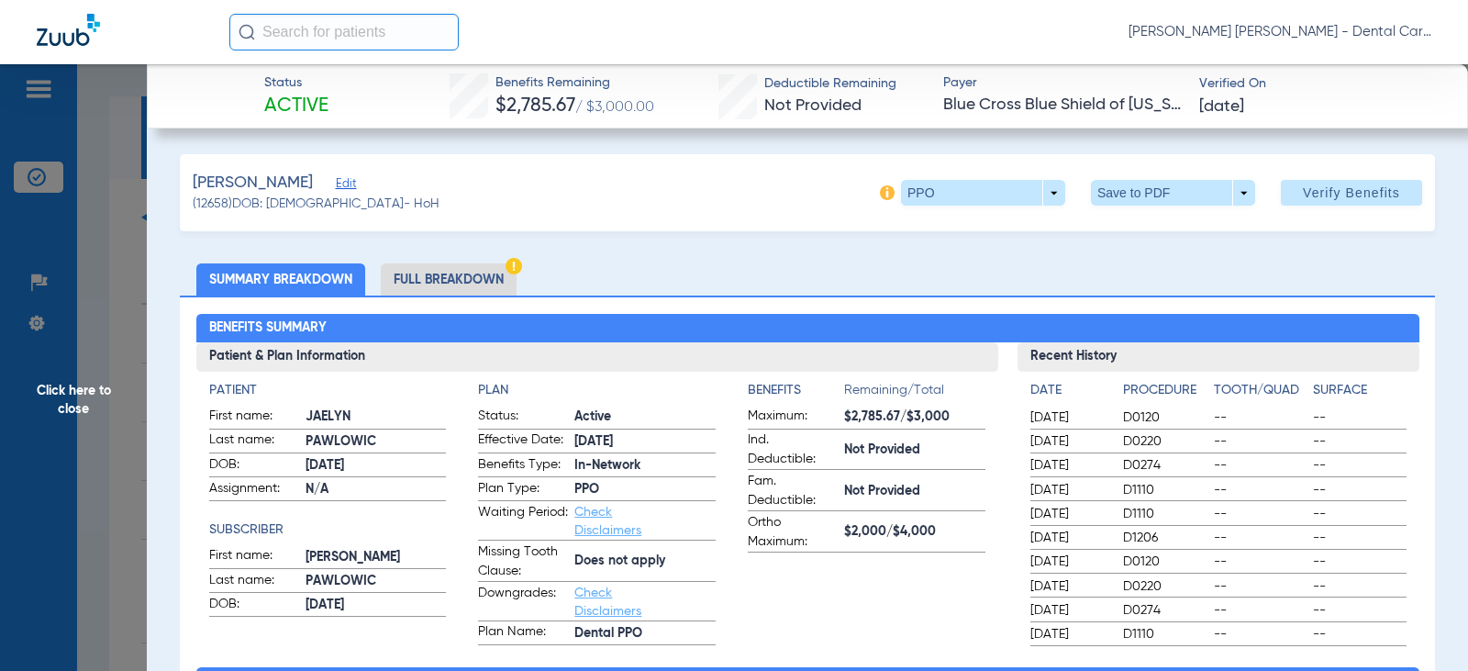
click at [428, 272] on li "Full Breakdown" at bounding box center [449, 279] width 136 height 32
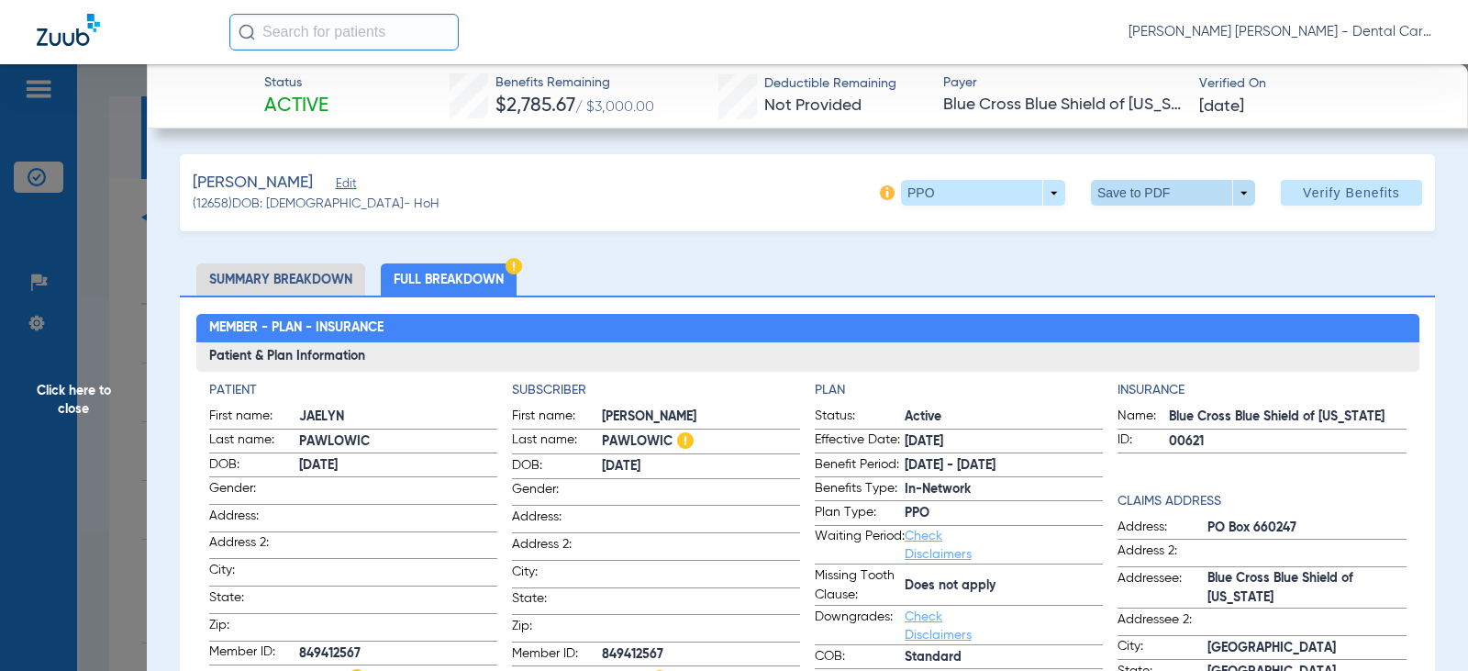
click at [1173, 202] on span at bounding box center [1173, 193] width 44 height 44
click at [1148, 228] on span "Save to PDF" at bounding box center [1165, 229] width 72 height 13
click at [85, 392] on span "Click here to close" at bounding box center [73, 399] width 147 height 671
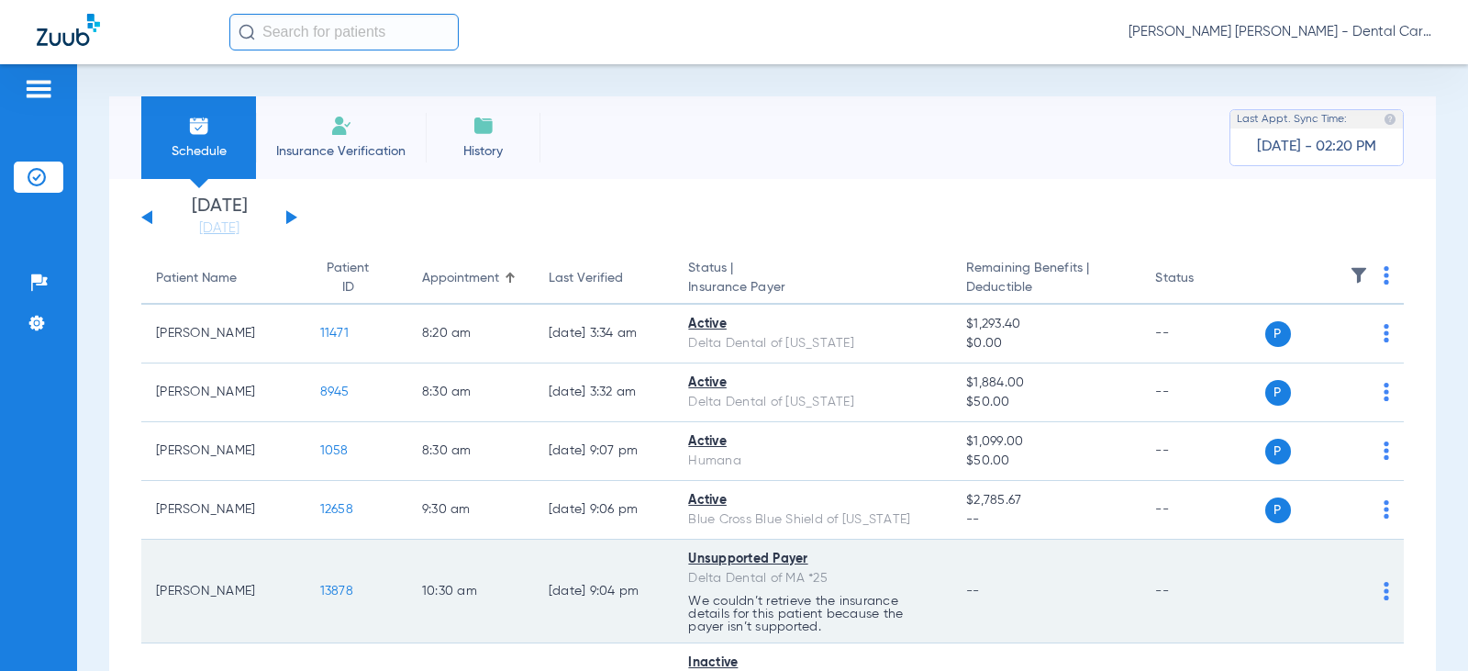
click at [321, 591] on span "13878" at bounding box center [336, 590] width 33 height 13
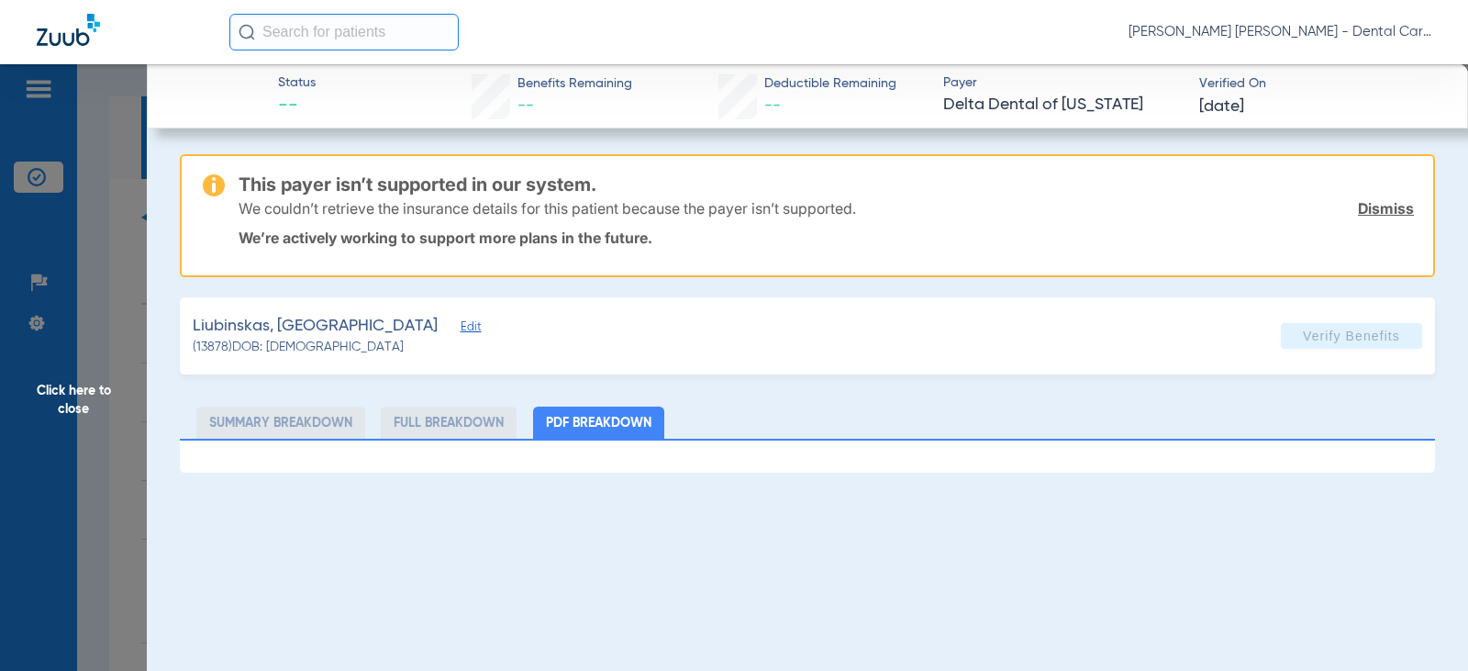
click at [57, 394] on span "Click here to close" at bounding box center [73, 399] width 147 height 671
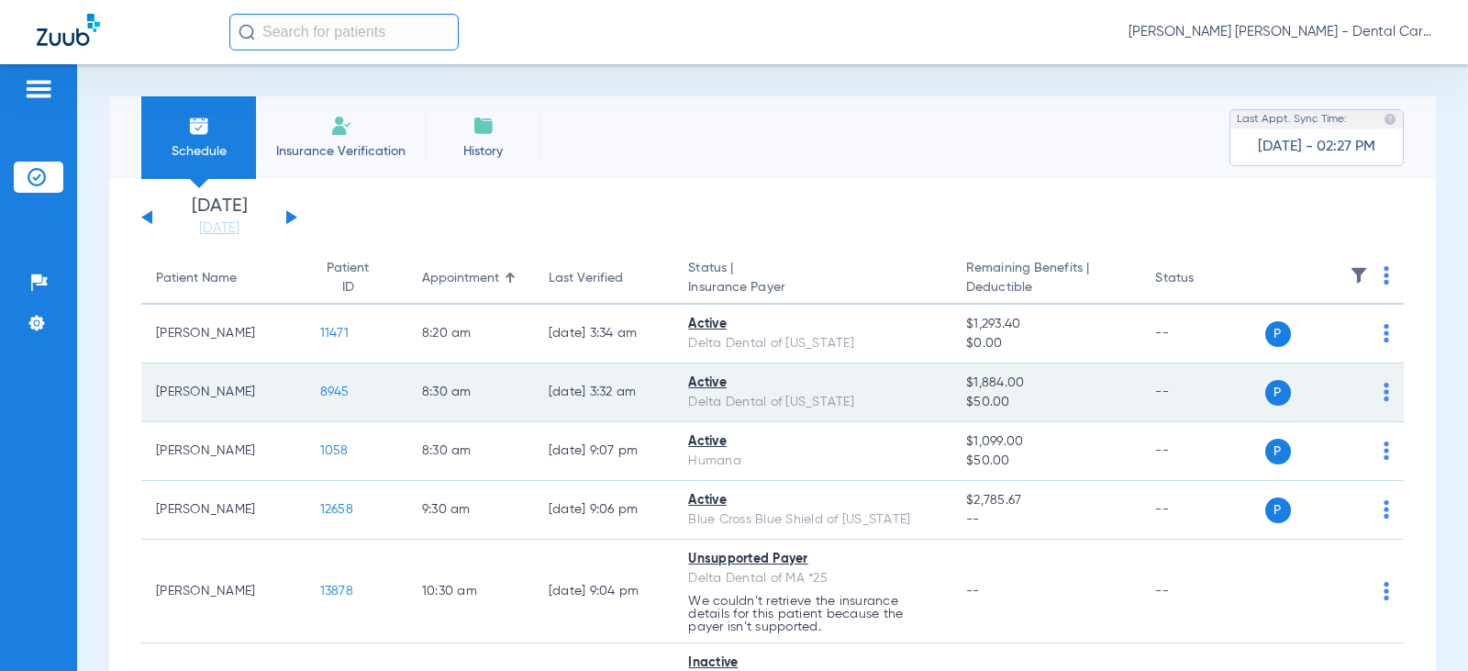
scroll to position [275, 0]
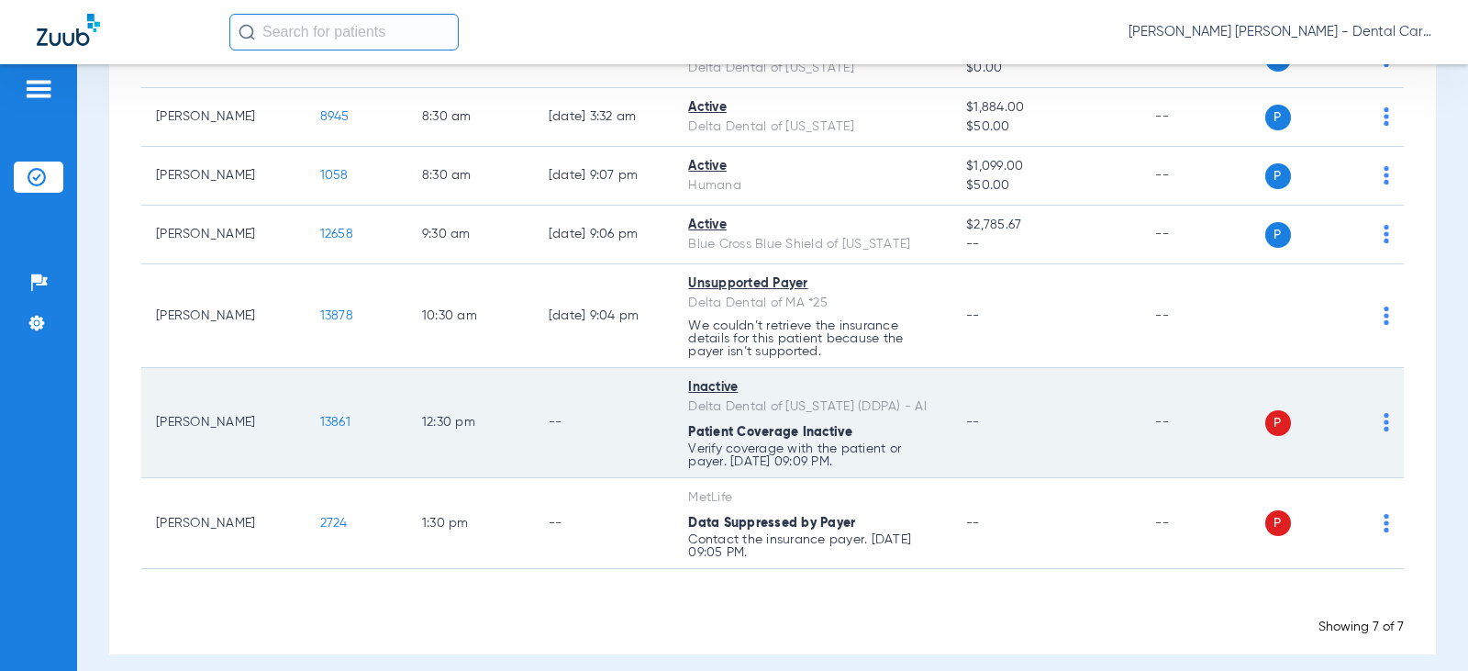
click at [330, 426] on span "13861" at bounding box center [335, 422] width 30 height 13
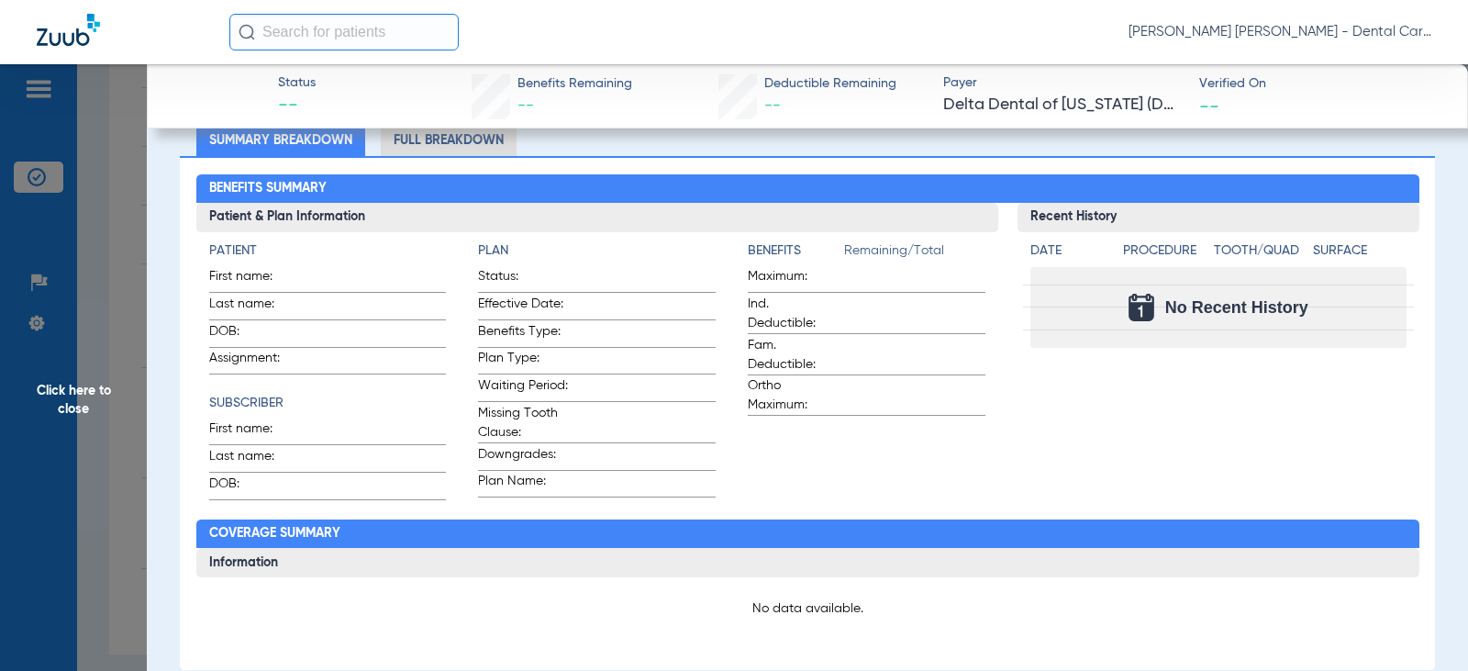
click at [72, 384] on span "Click here to close" at bounding box center [73, 399] width 147 height 671
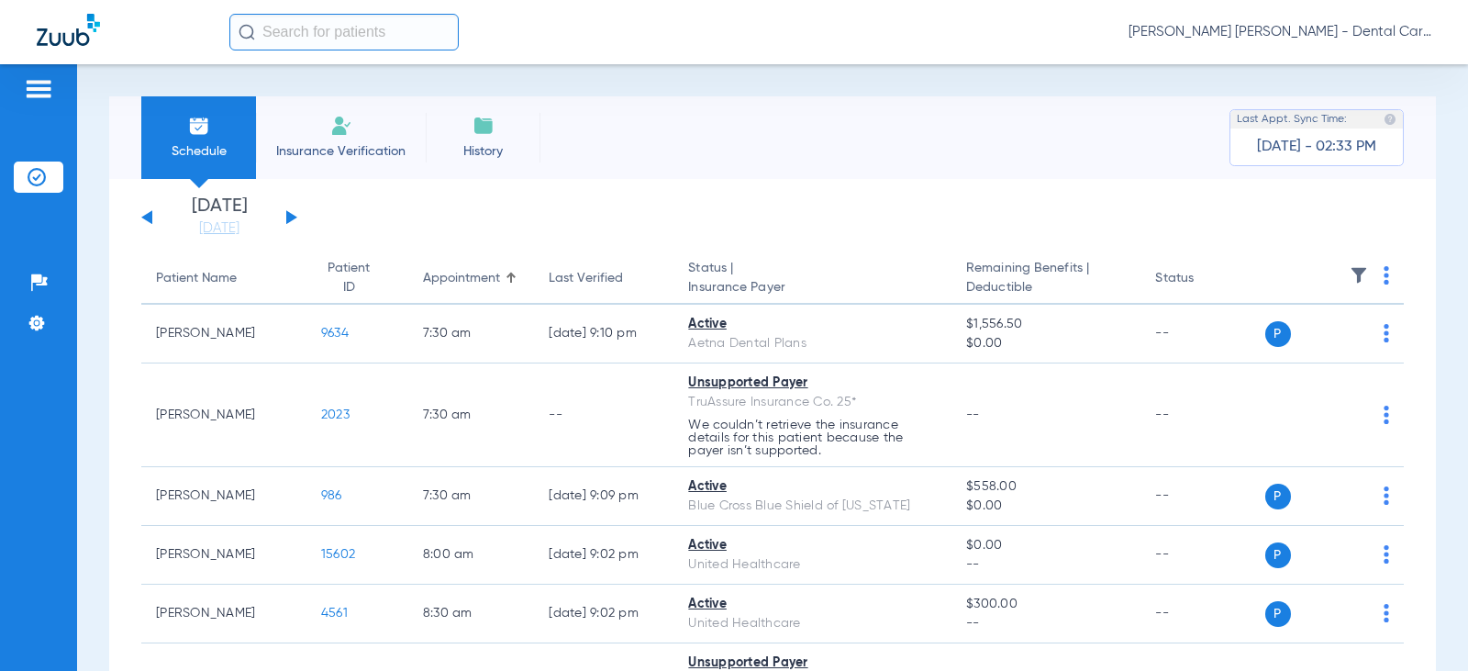
click at [289, 219] on button at bounding box center [291, 217] width 11 height 14
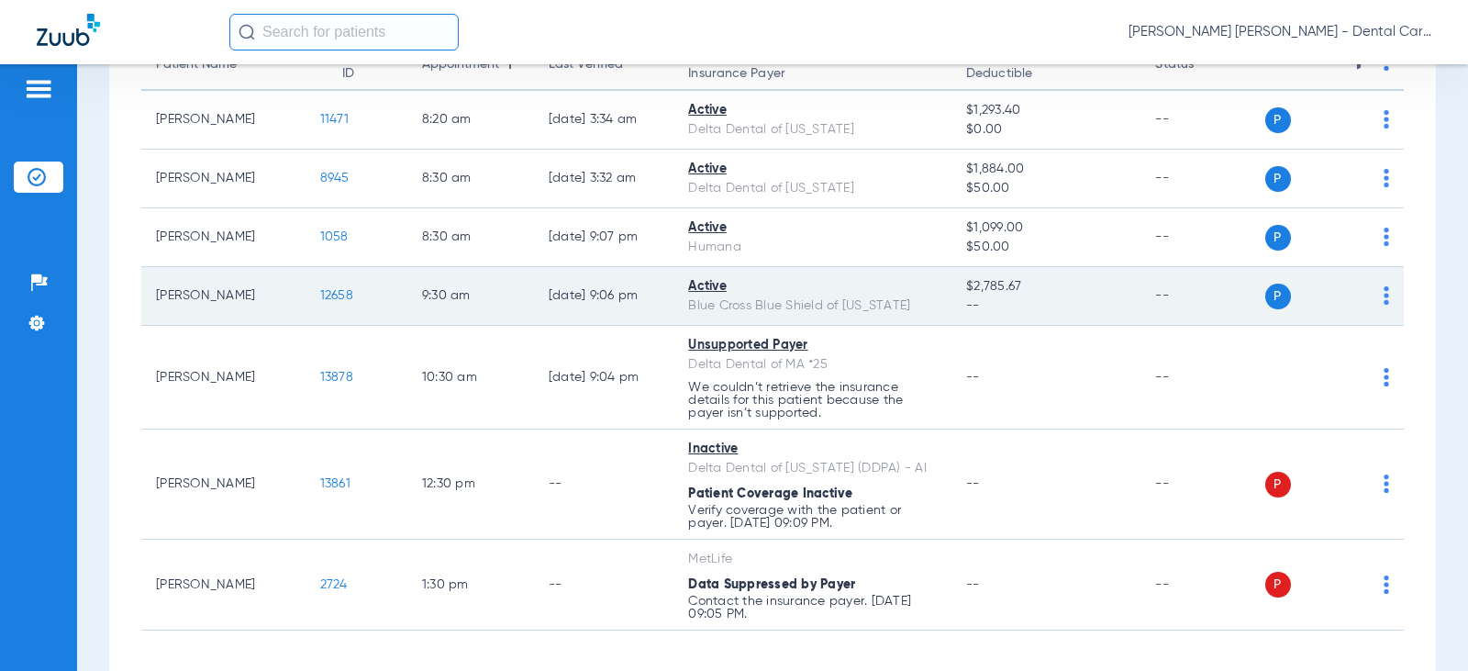
scroll to position [275, 0]
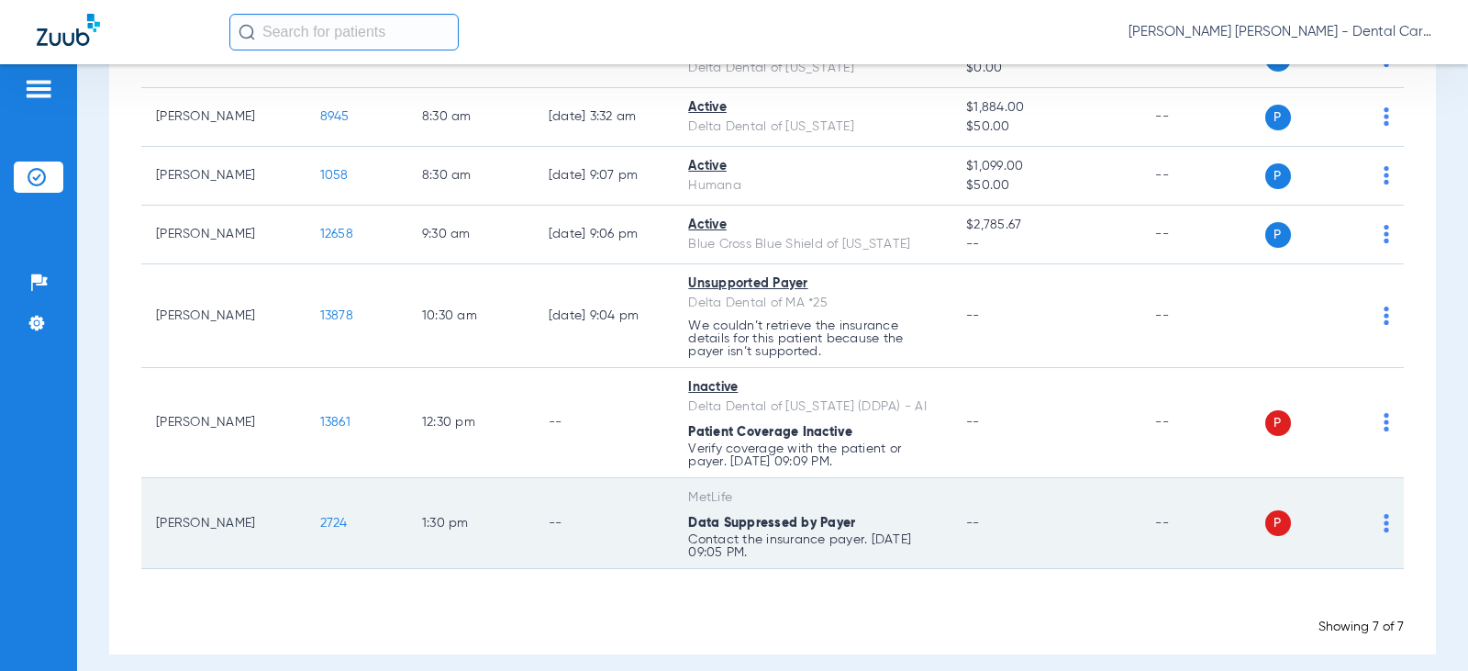
click at [324, 517] on span "2724" at bounding box center [334, 522] width 28 height 13
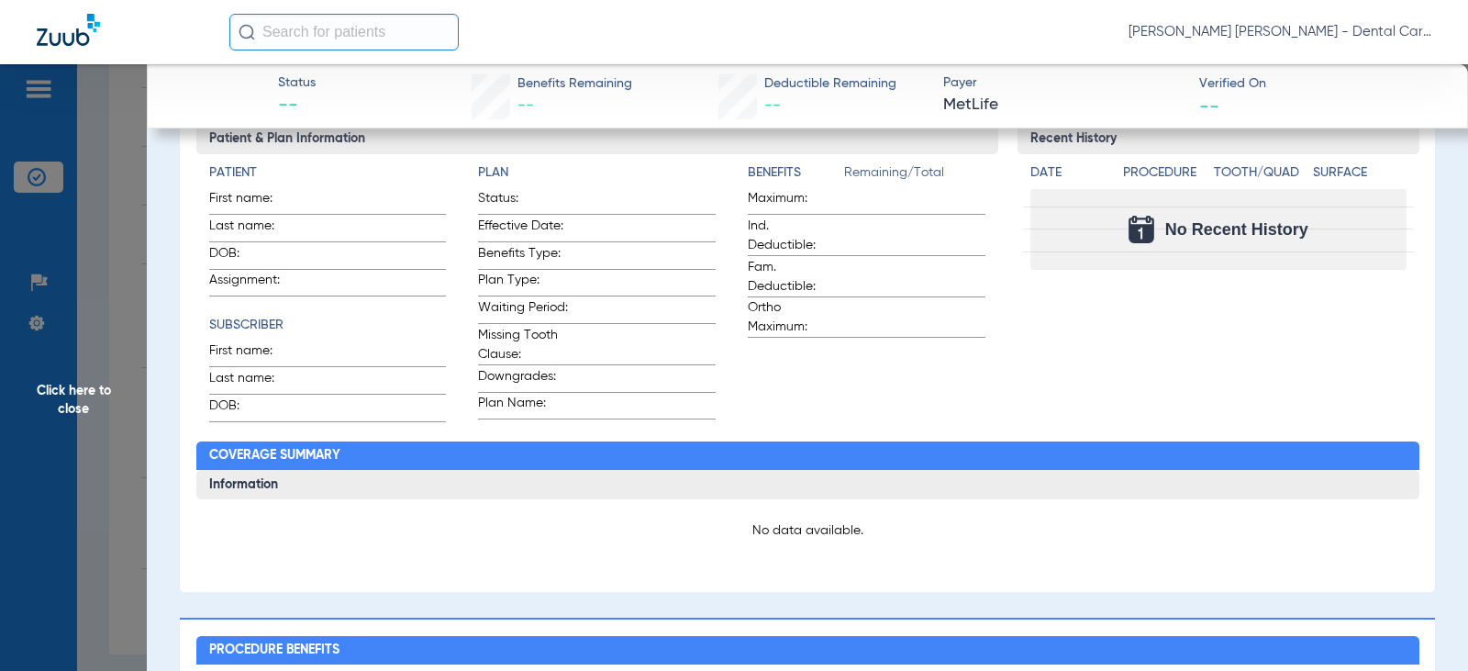
scroll to position [92, 0]
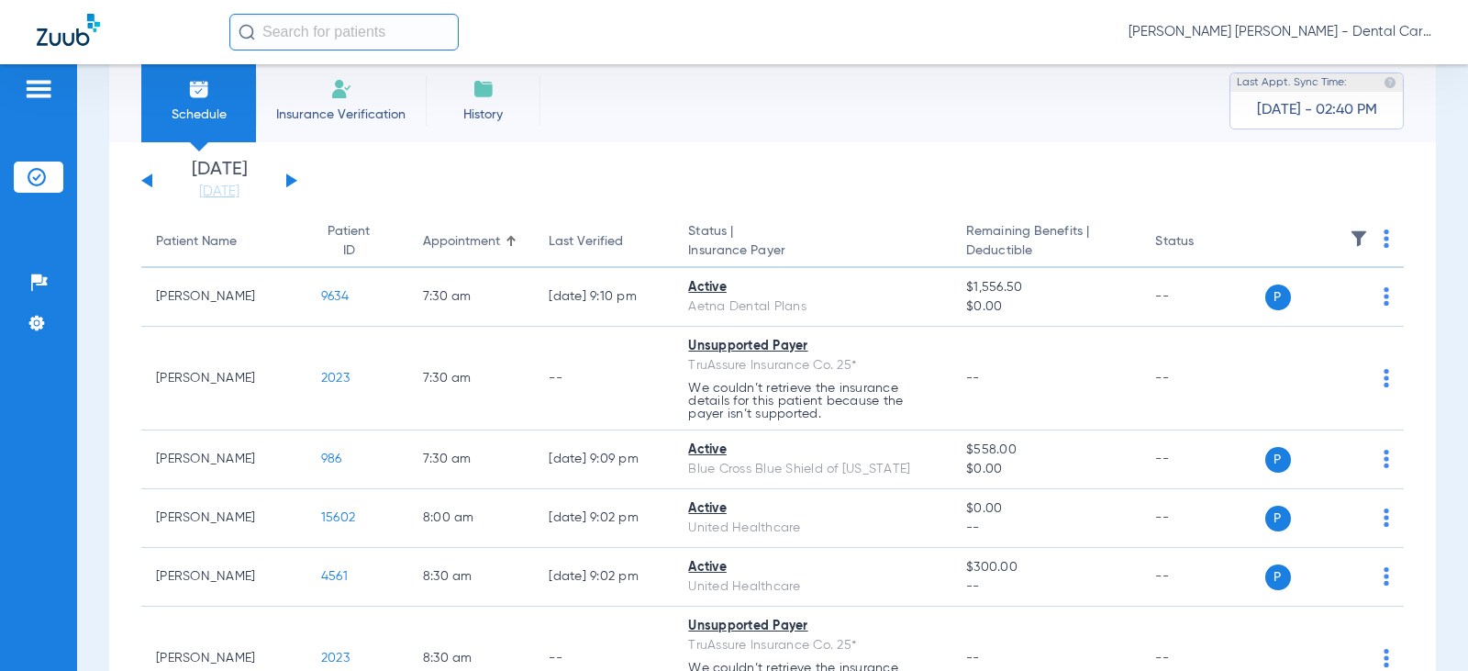
scroll to position [92, 0]
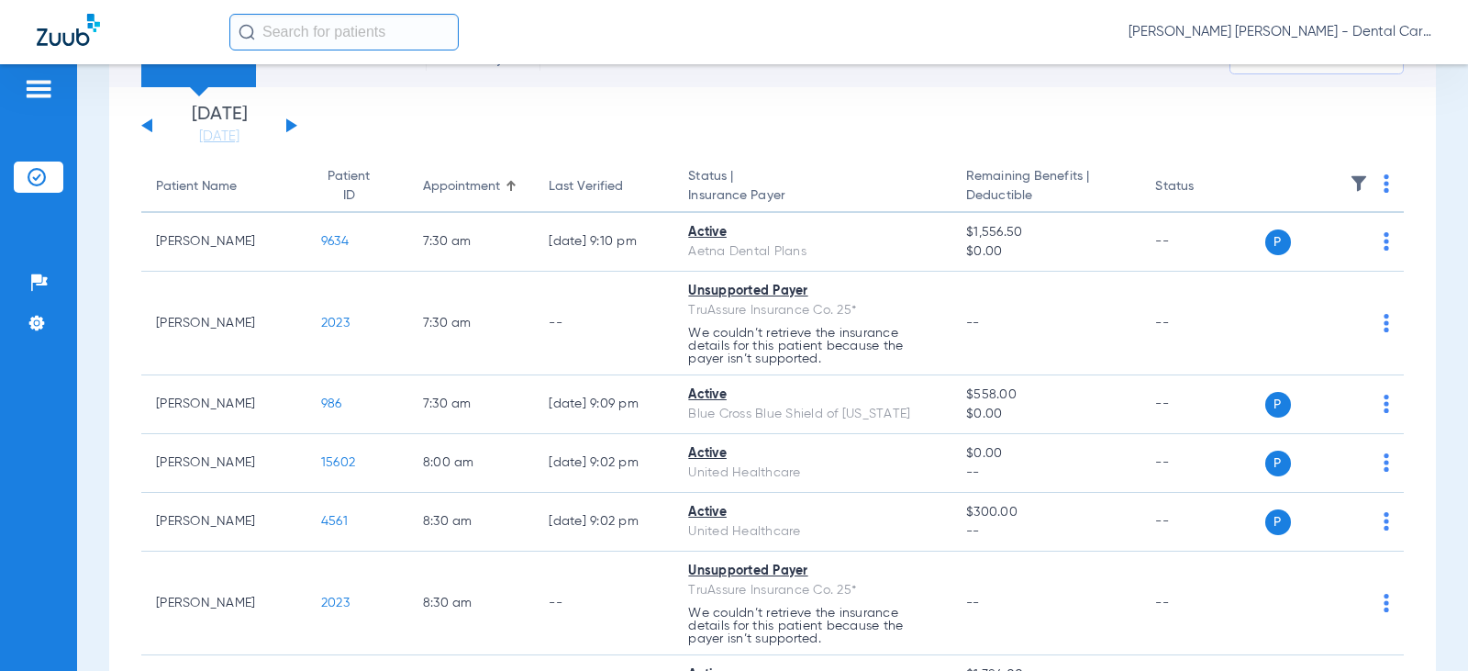
click at [288, 123] on button at bounding box center [291, 125] width 11 height 14
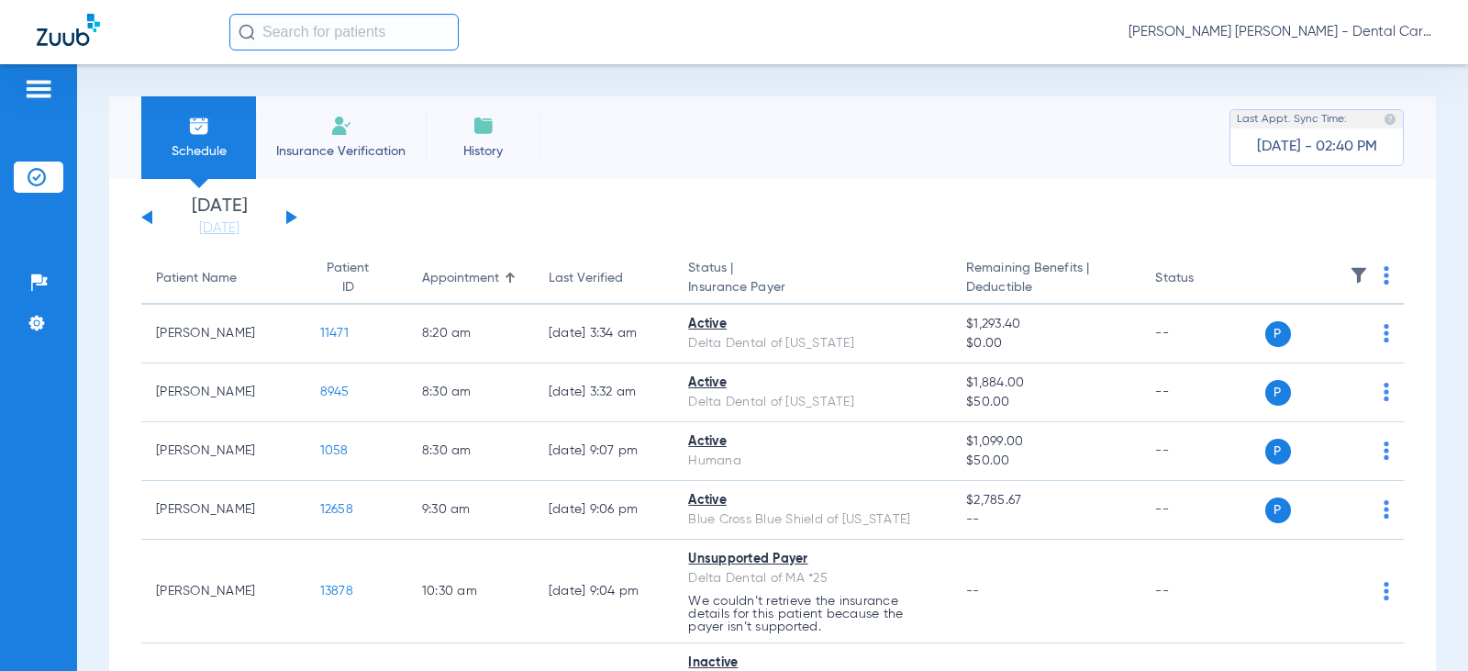
click at [291, 220] on button at bounding box center [291, 217] width 11 height 14
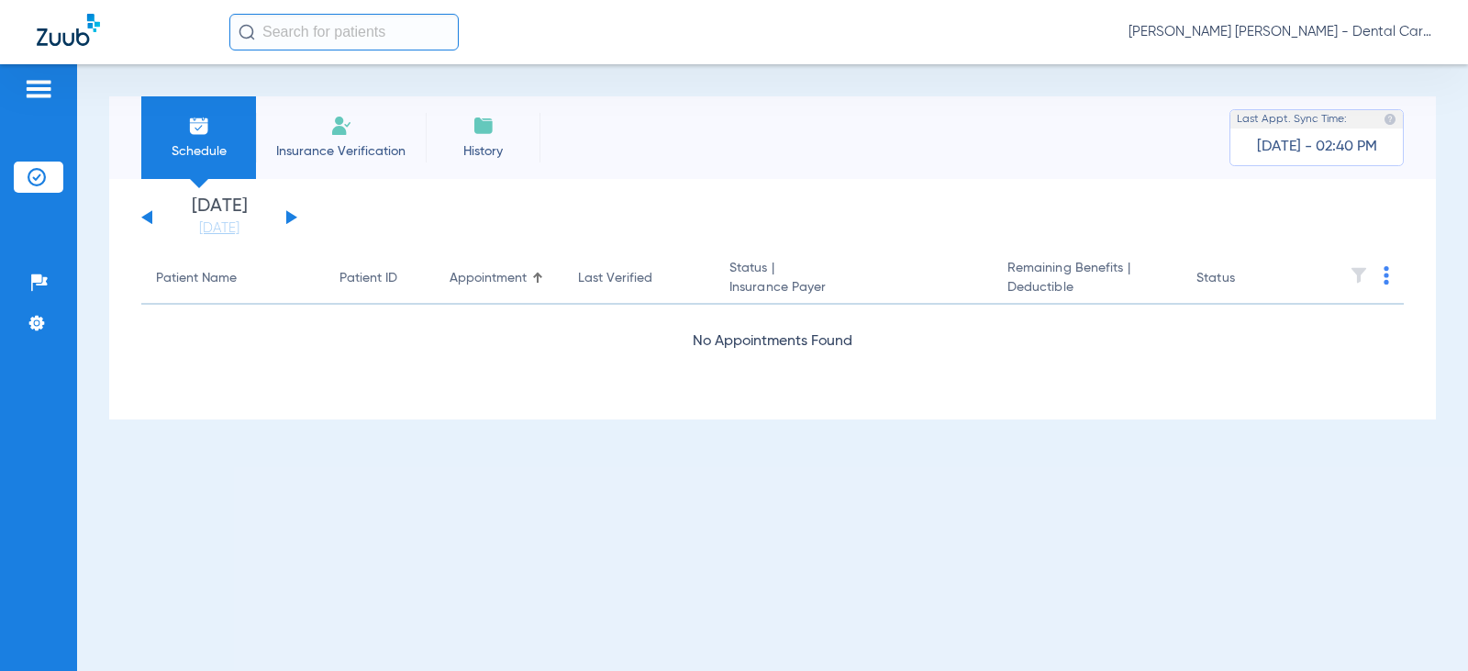
click at [286, 226] on div "Tuesday 07-22-2025 Wednesday 07-23-2025 Thursday 07-24-2025 Friday 07-25-2025 S…" at bounding box center [219, 217] width 156 height 40
click at [294, 221] on div "Tuesday 07-22-2025 Wednesday 07-23-2025 Thursday 07-24-2025 Friday 07-25-2025 S…" at bounding box center [219, 217] width 156 height 40
click at [290, 218] on button at bounding box center [291, 217] width 11 height 14
click at [289, 220] on button at bounding box center [291, 217] width 11 height 14
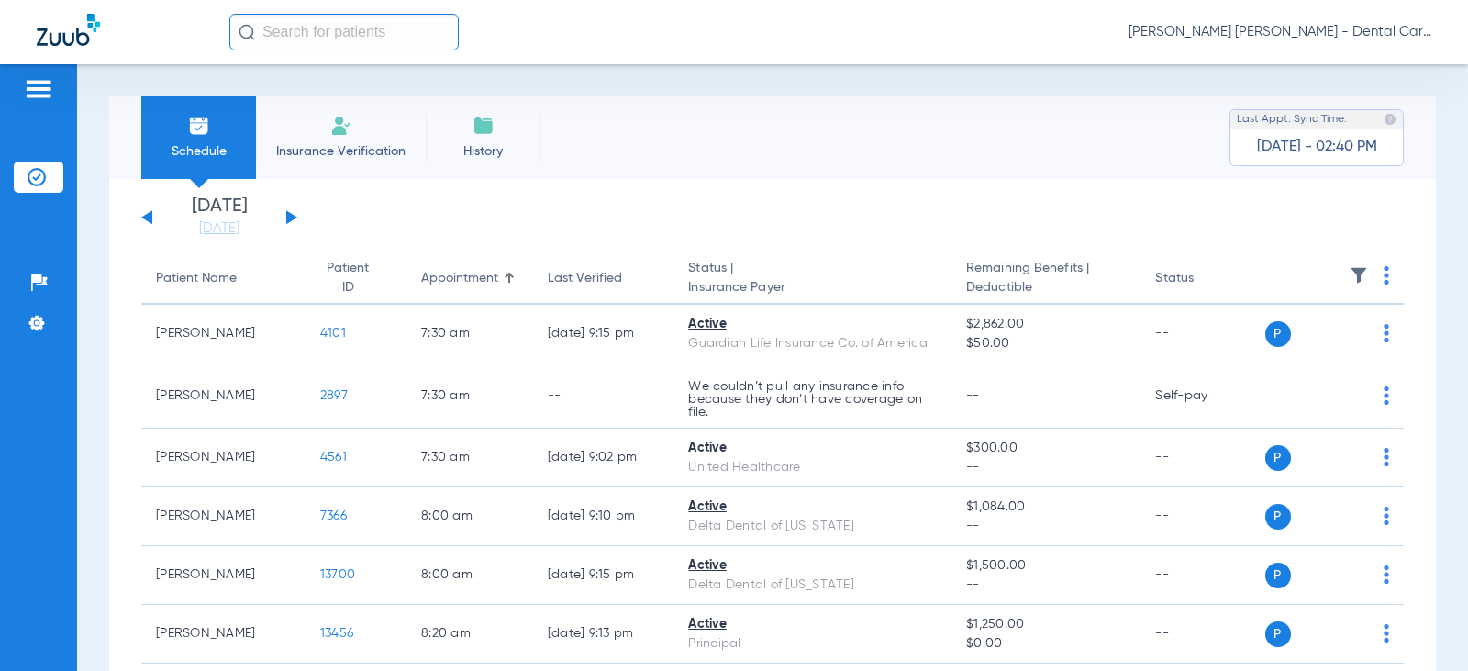
click at [289, 220] on button at bounding box center [291, 217] width 11 height 14
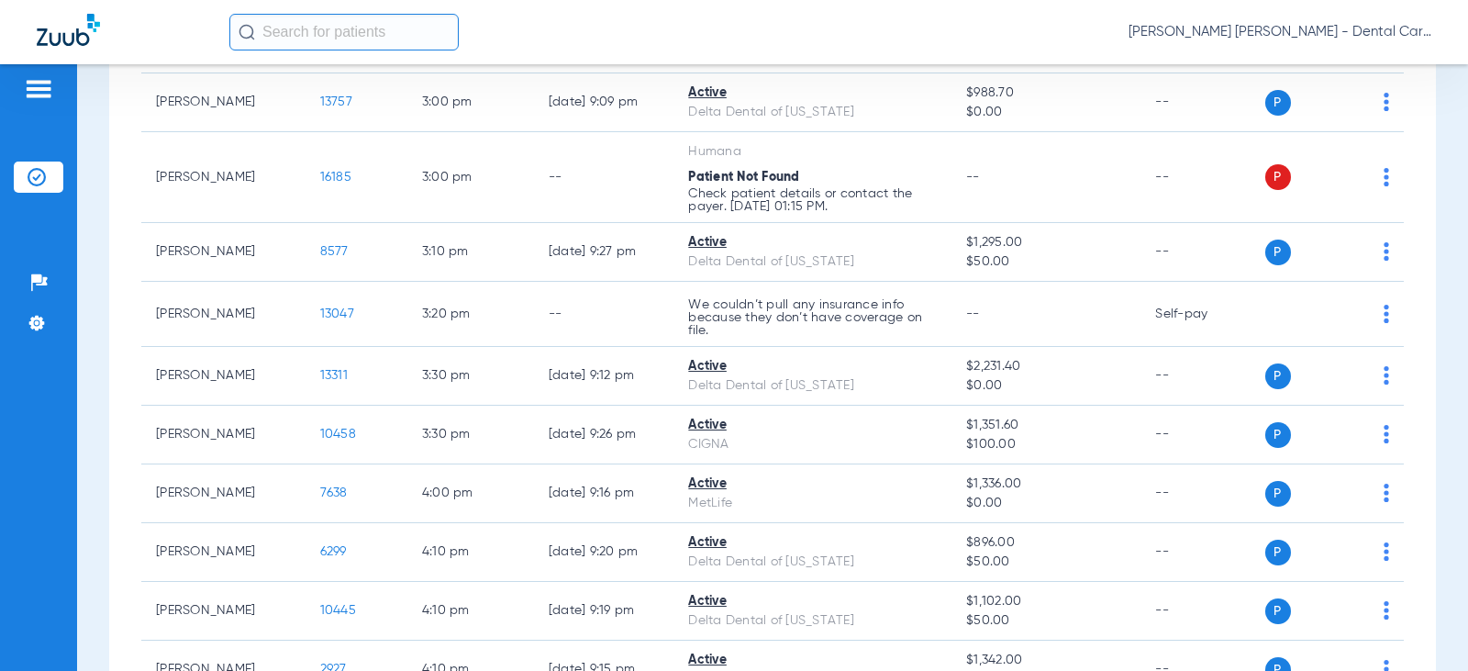
scroll to position [2293, 0]
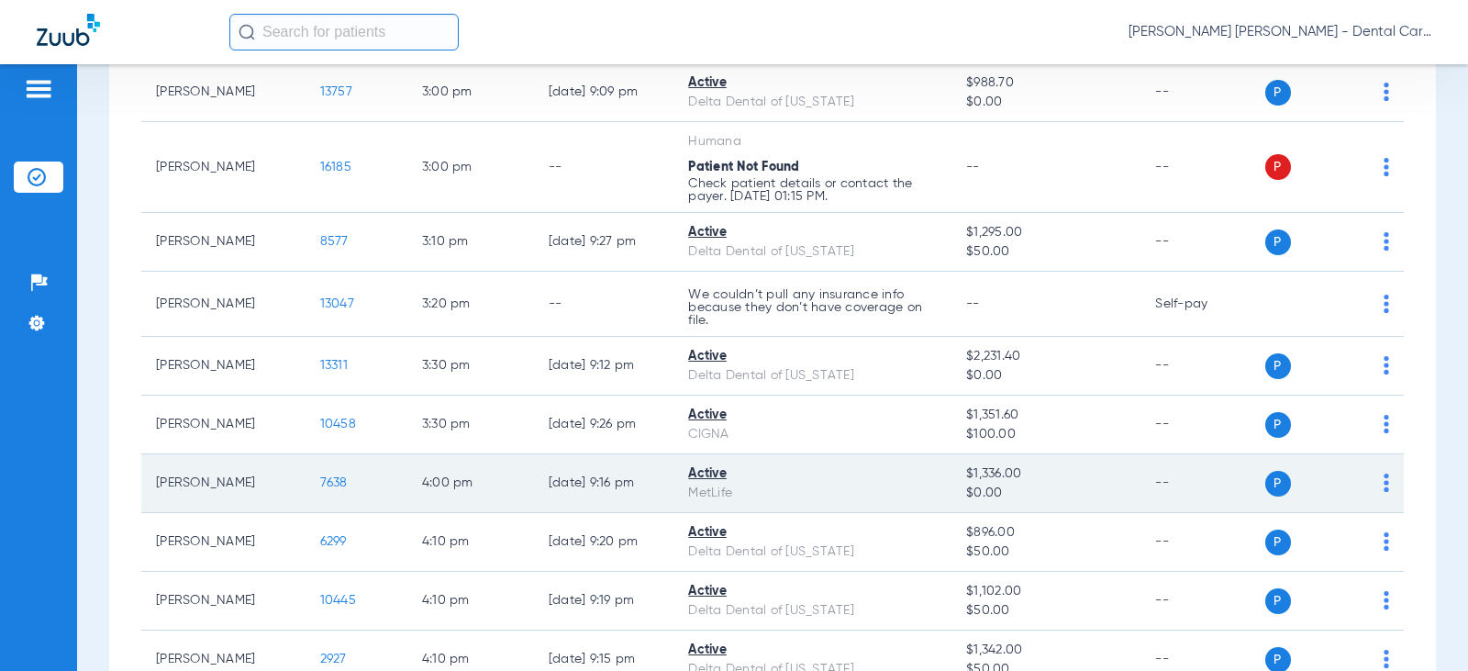
click at [320, 489] on span "7638" at bounding box center [334, 482] width 28 height 13
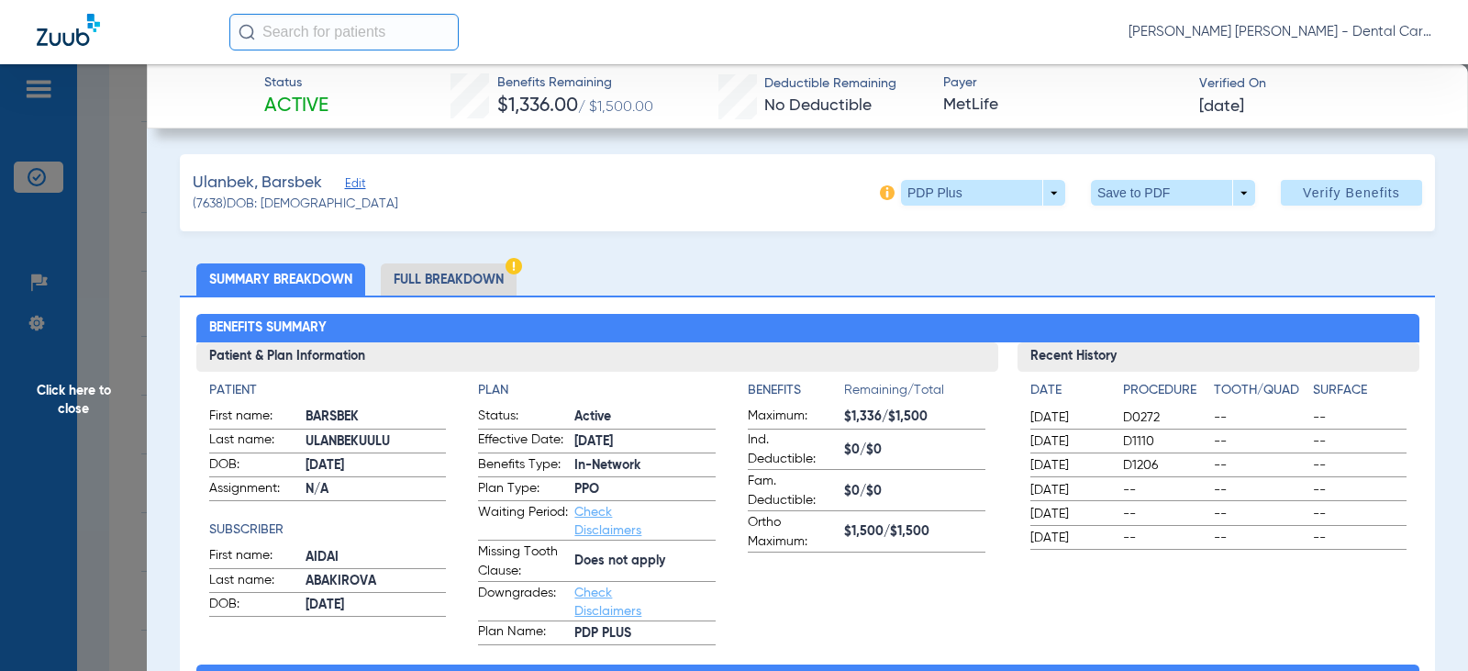
click at [466, 282] on li "Full Breakdown" at bounding box center [449, 279] width 136 height 32
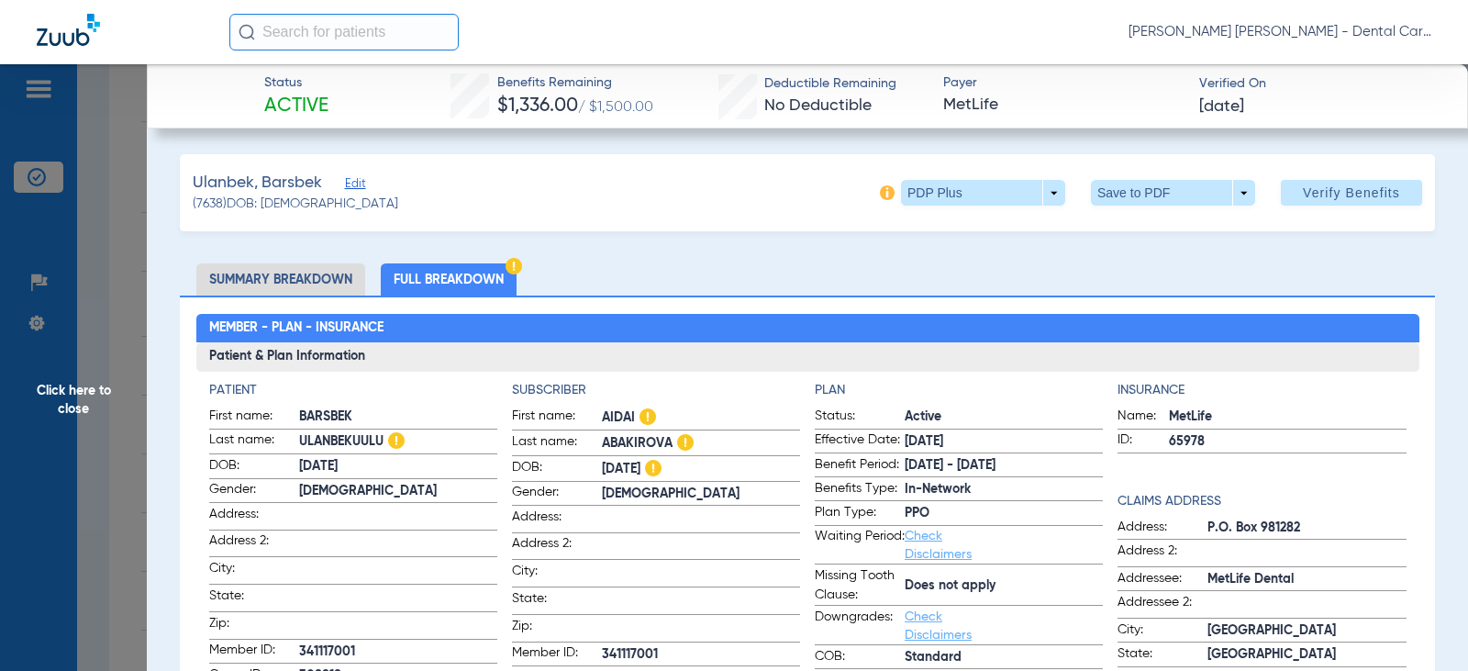
click at [477, 276] on li "Full Breakdown" at bounding box center [449, 279] width 136 height 32
click at [460, 271] on li "Full Breakdown" at bounding box center [449, 279] width 136 height 32
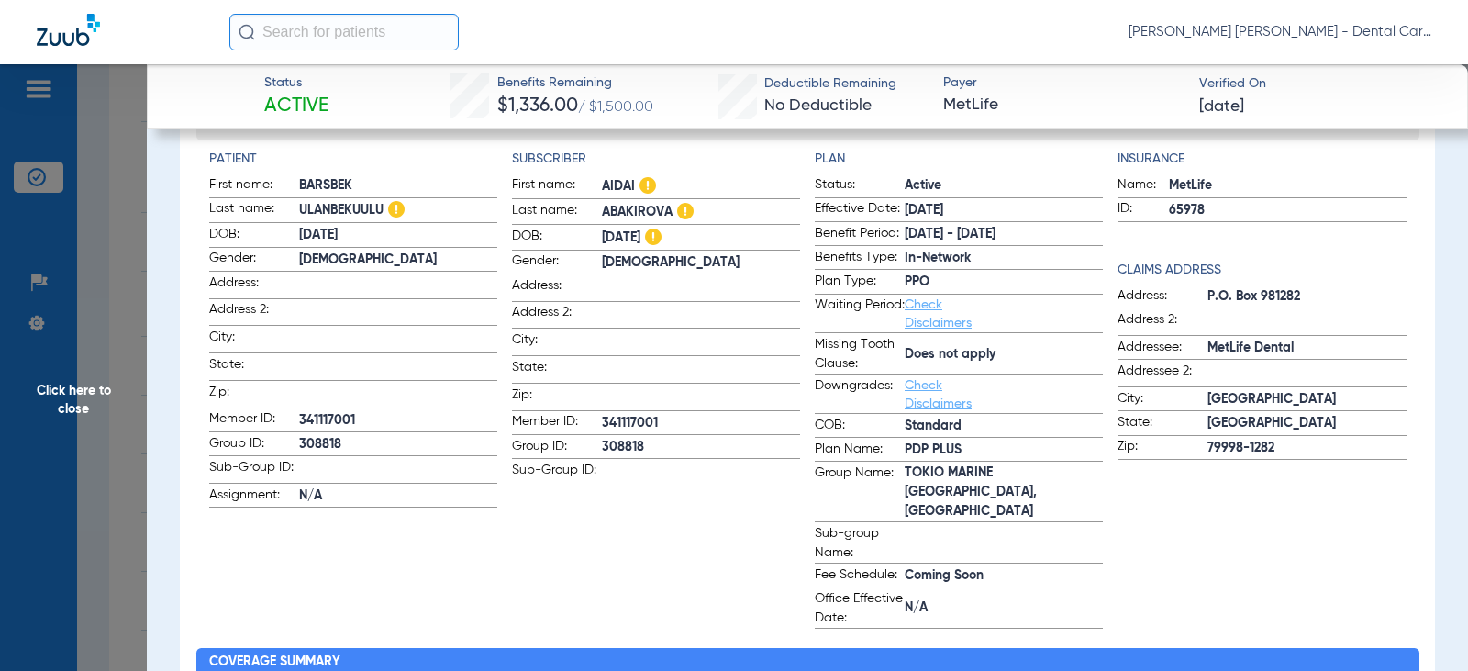
scroll to position [0, 0]
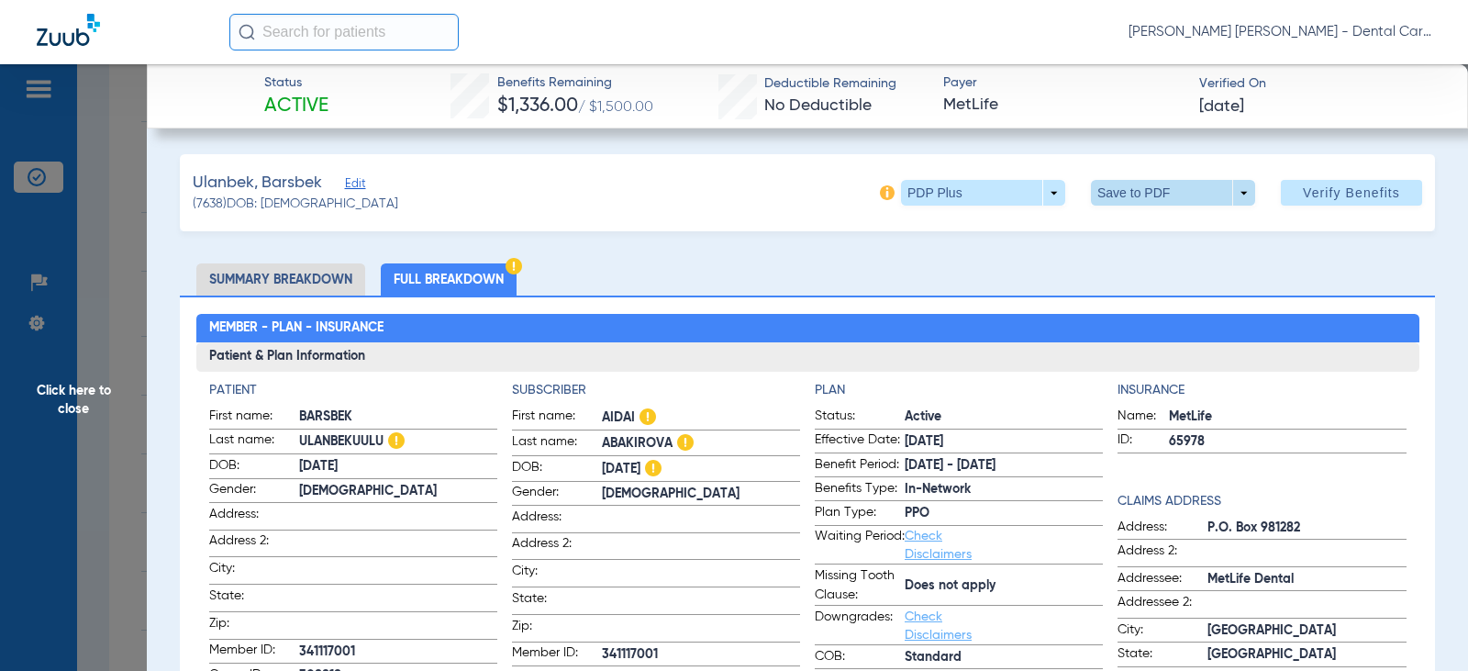
click at [1177, 191] on span at bounding box center [1173, 193] width 44 height 44
click at [1155, 225] on span "Save to PDF" at bounding box center [1165, 229] width 72 height 13
click at [110, 387] on span "Click here to close" at bounding box center [73, 399] width 147 height 671
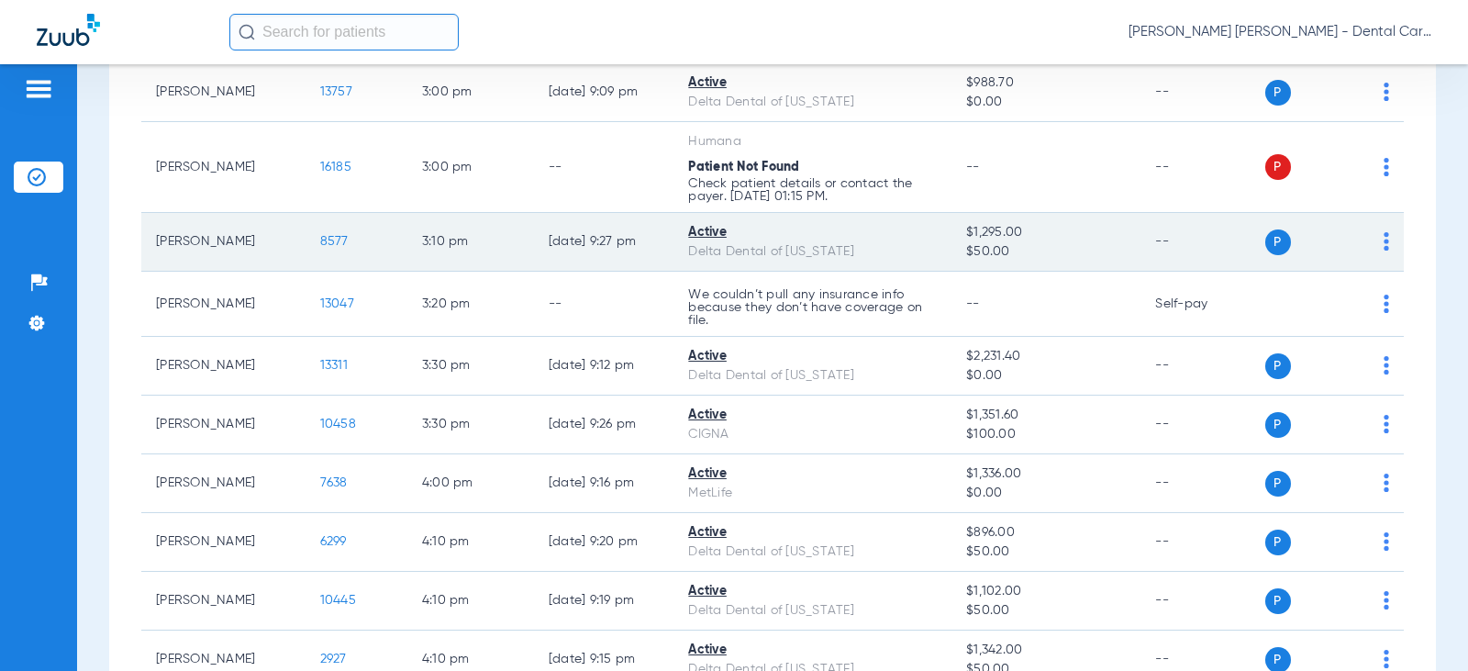
click at [323, 248] on span "8577" at bounding box center [334, 241] width 28 height 13
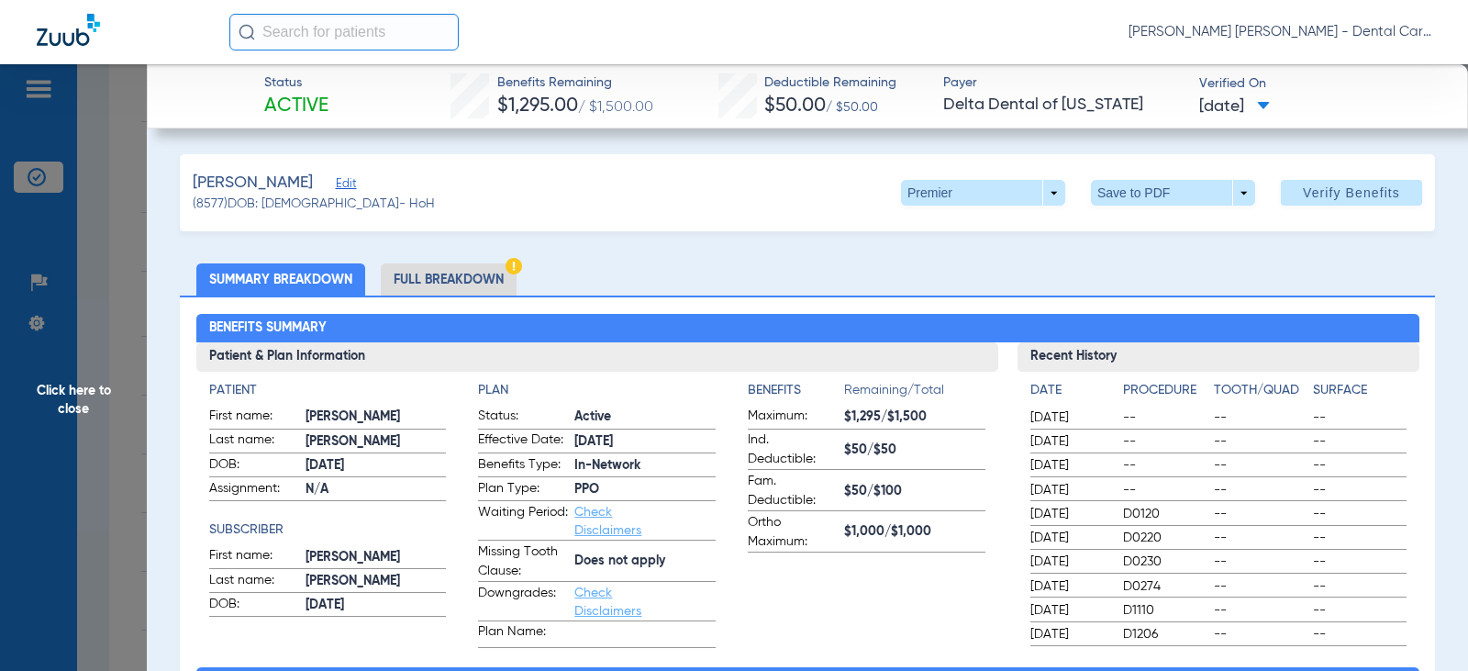
click at [490, 275] on li "Full Breakdown" at bounding box center [449, 279] width 136 height 32
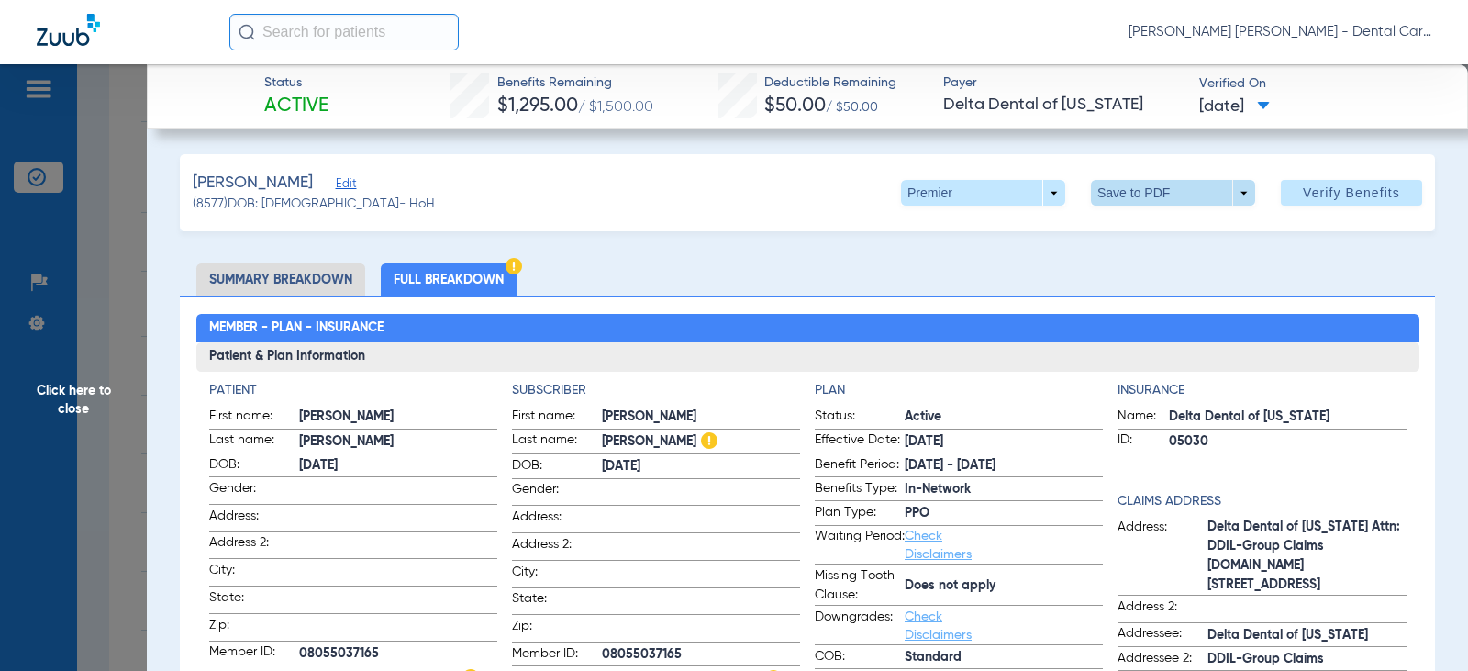
click at [1196, 198] on span at bounding box center [1173, 193] width 164 height 26
click at [1182, 247] on button "insert_drive_file Save to PDF" at bounding box center [1147, 229] width 139 height 37
click at [88, 387] on span "Click here to close" at bounding box center [73, 399] width 147 height 671
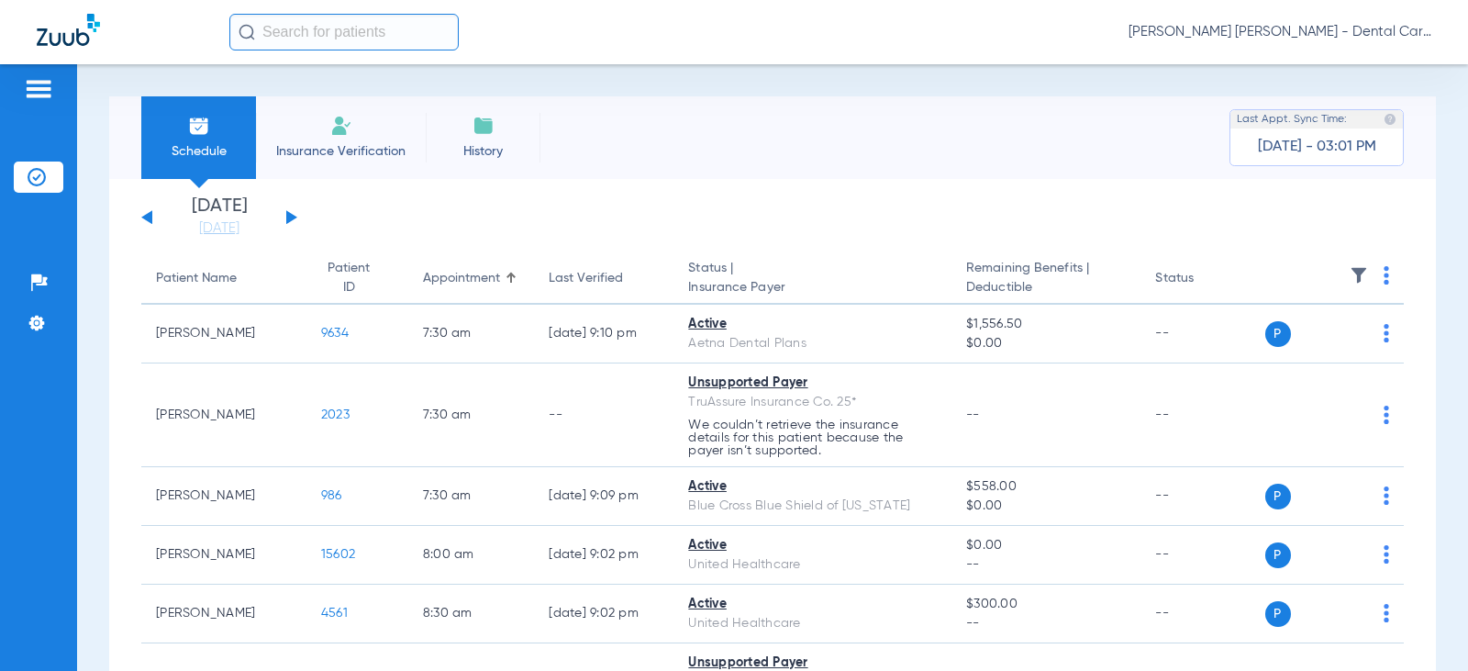
click at [284, 221] on div "[DATE] [DATE] [DATE] [DATE] [DATE] [DATE] [DATE] [DATE] [DATE] [DATE] [DATE] [D…" at bounding box center [219, 217] width 156 height 40
click at [290, 217] on button at bounding box center [291, 217] width 11 height 14
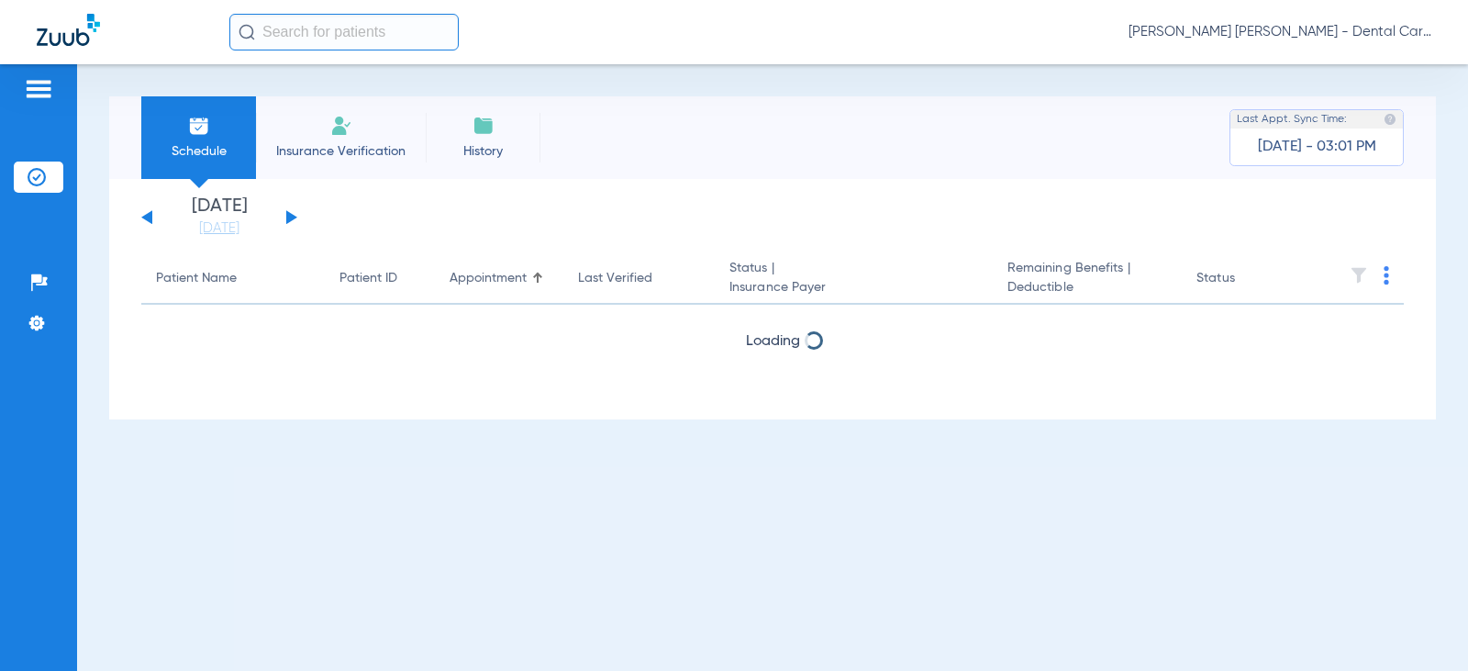
click at [290, 217] on button at bounding box center [291, 217] width 11 height 14
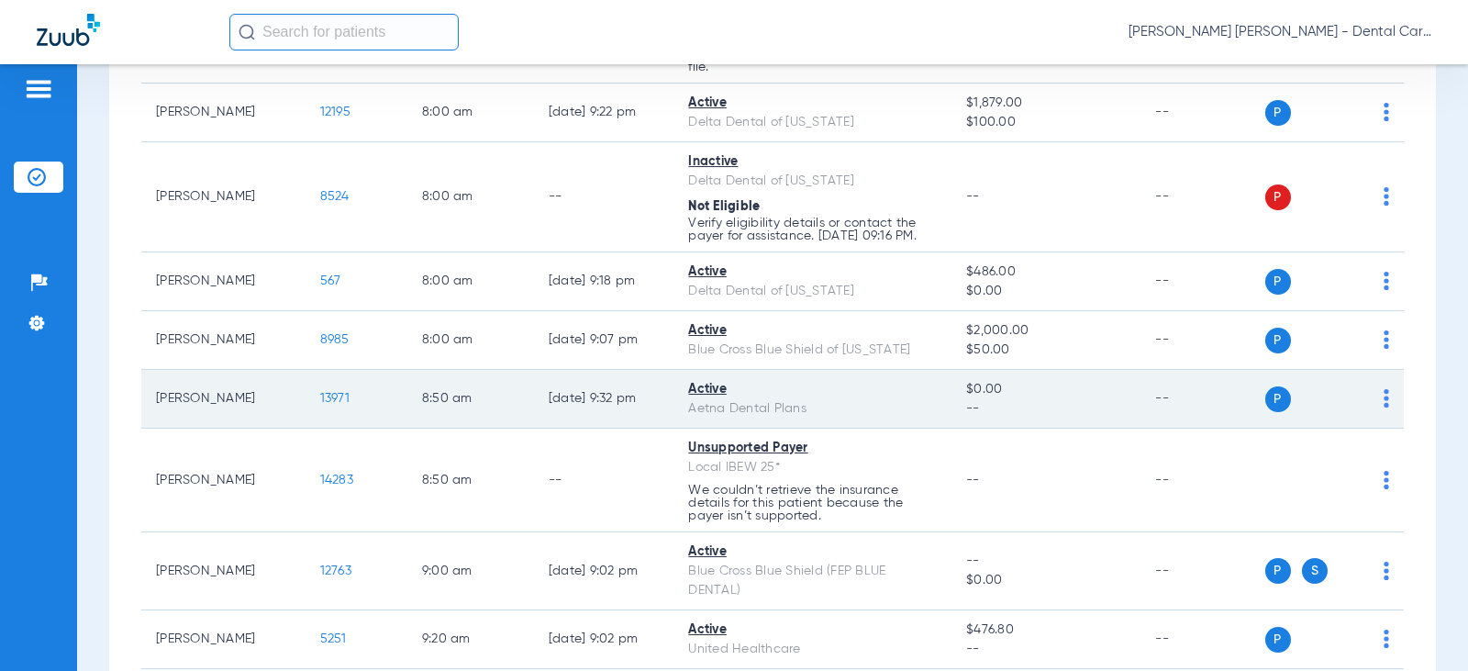
scroll to position [550, 0]
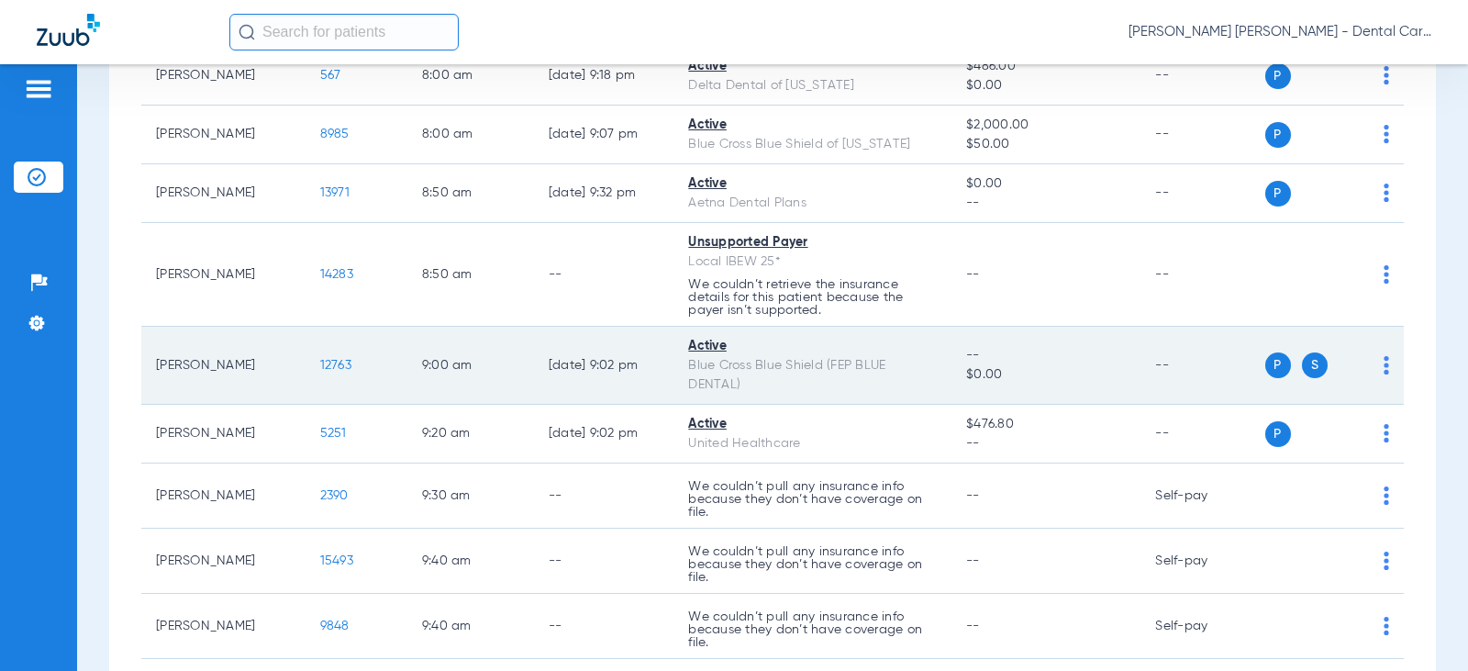
click at [330, 372] on span "12763" at bounding box center [335, 365] width 31 height 13
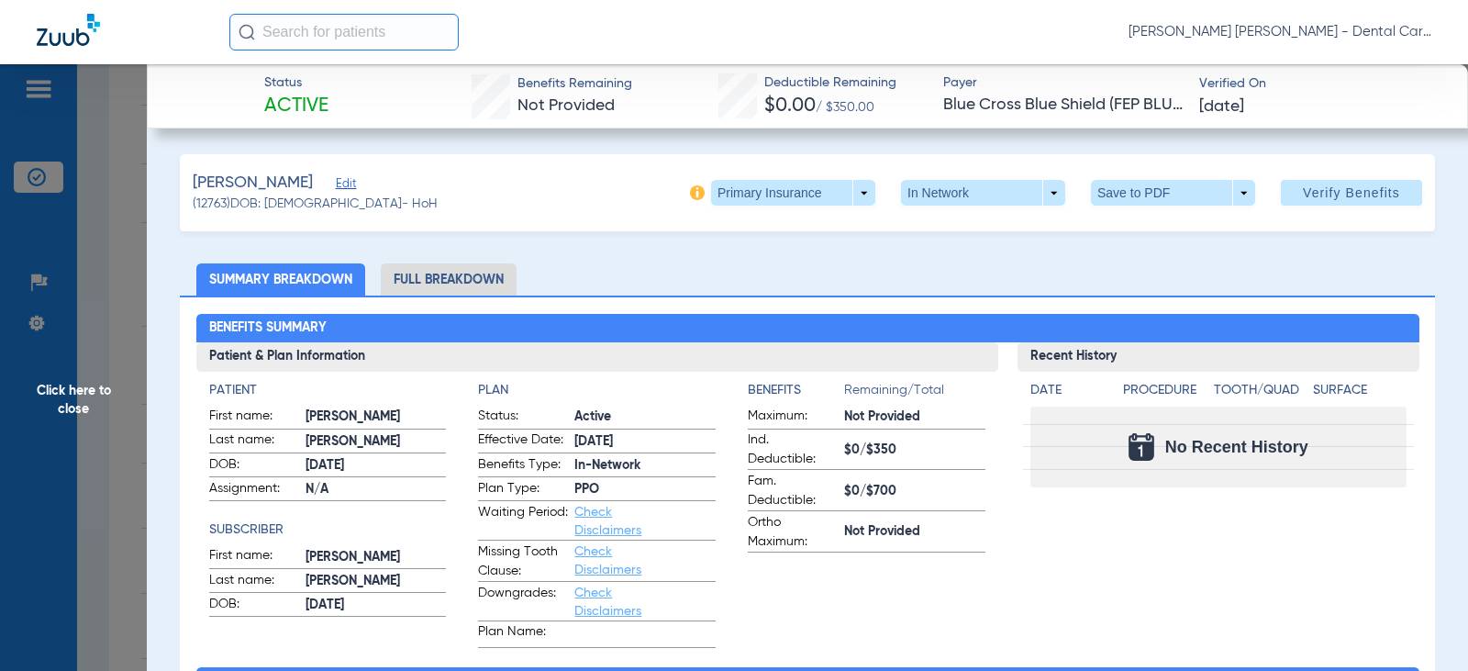
click at [448, 268] on li "Full Breakdown" at bounding box center [449, 279] width 136 height 32
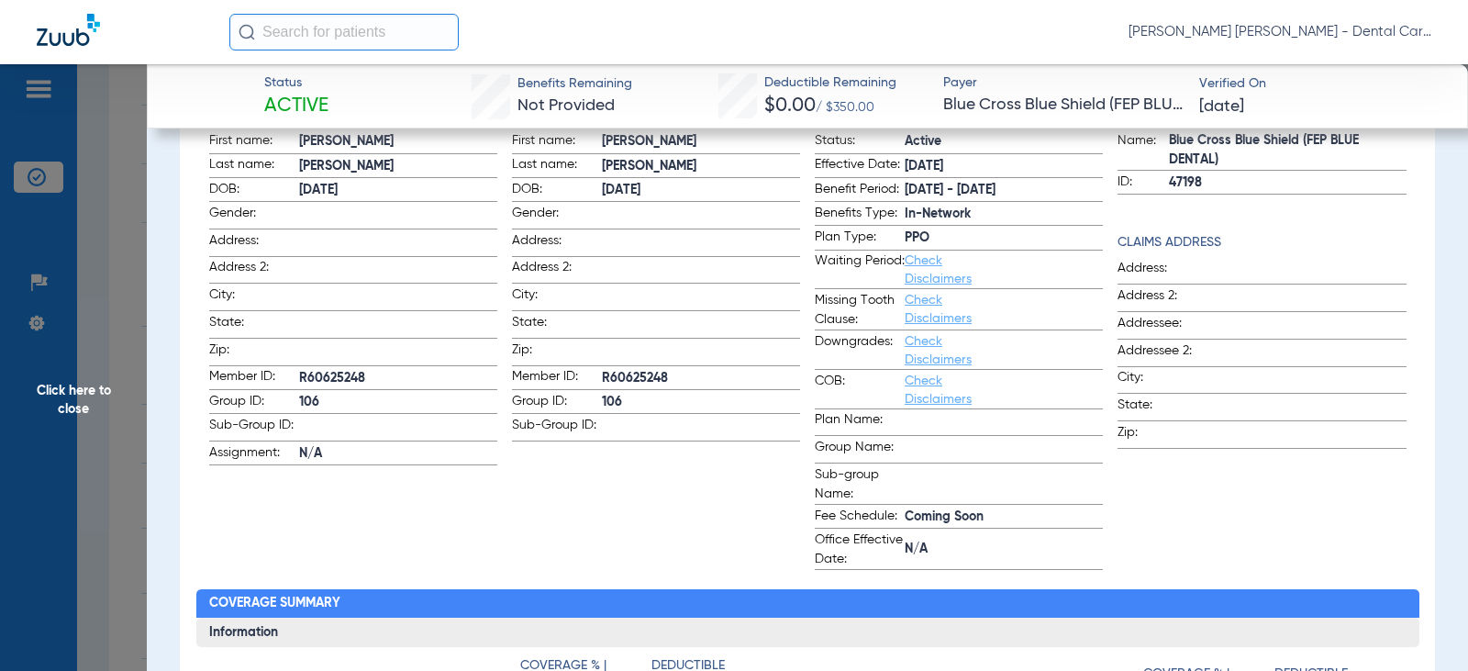
scroll to position [0, 0]
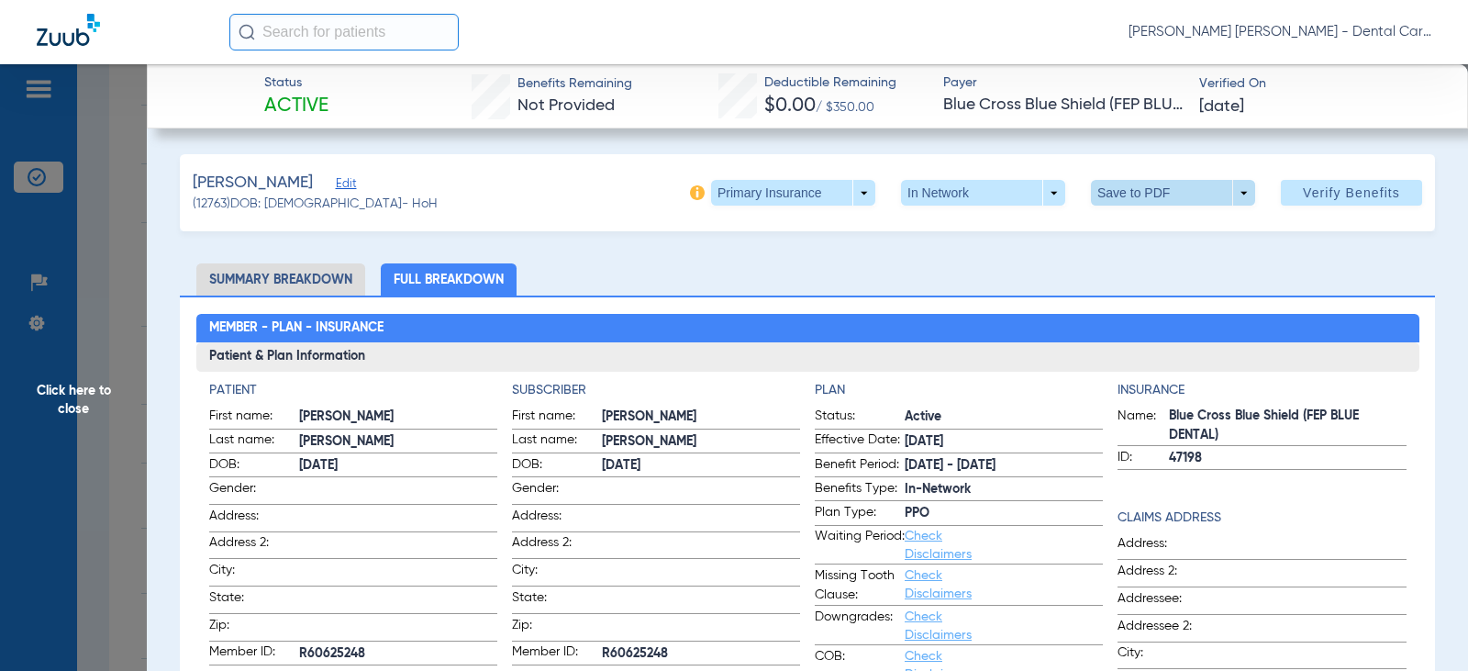
click at [1177, 197] on span at bounding box center [1173, 193] width 44 height 44
click at [1147, 225] on span "Save to PDF" at bounding box center [1165, 229] width 72 height 13
click at [1238, 203] on span at bounding box center [1173, 193] width 164 height 26
click at [1152, 224] on span "Save to PDF" at bounding box center [1165, 229] width 72 height 13
drag, startPoint x: 78, startPoint y: 372, endPoint x: 78, endPoint y: 387, distance: 14.7
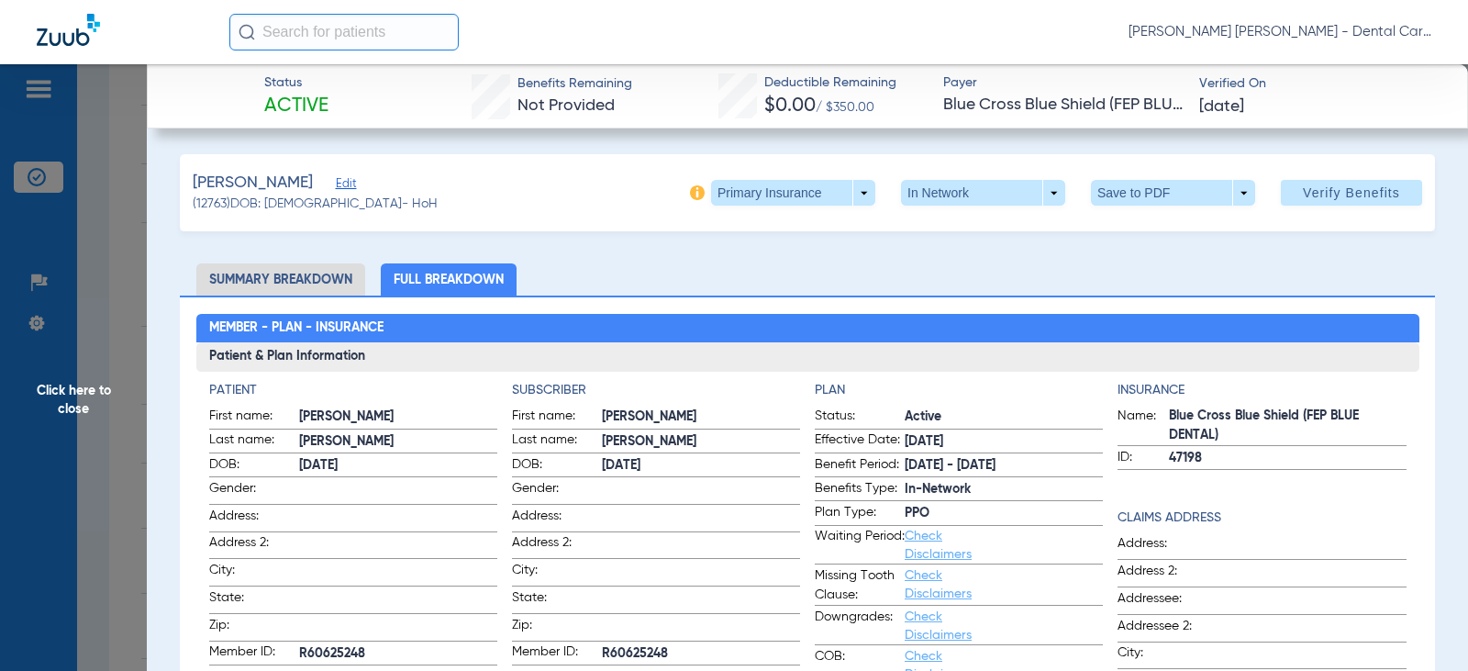
click at [78, 377] on span "Click here to close" at bounding box center [73, 399] width 147 height 671
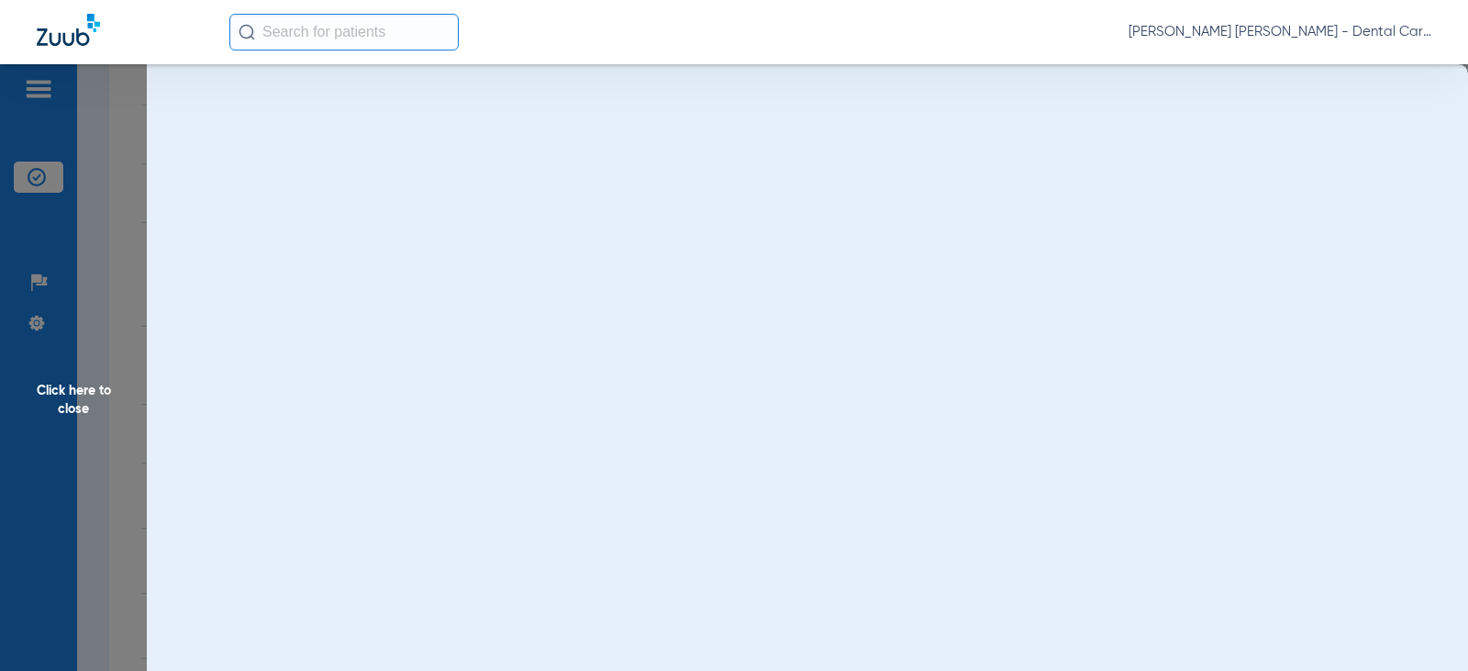
click at [77, 389] on span "Click here to close" at bounding box center [73, 399] width 147 height 671
